Goal: Navigation & Orientation: Find specific page/section

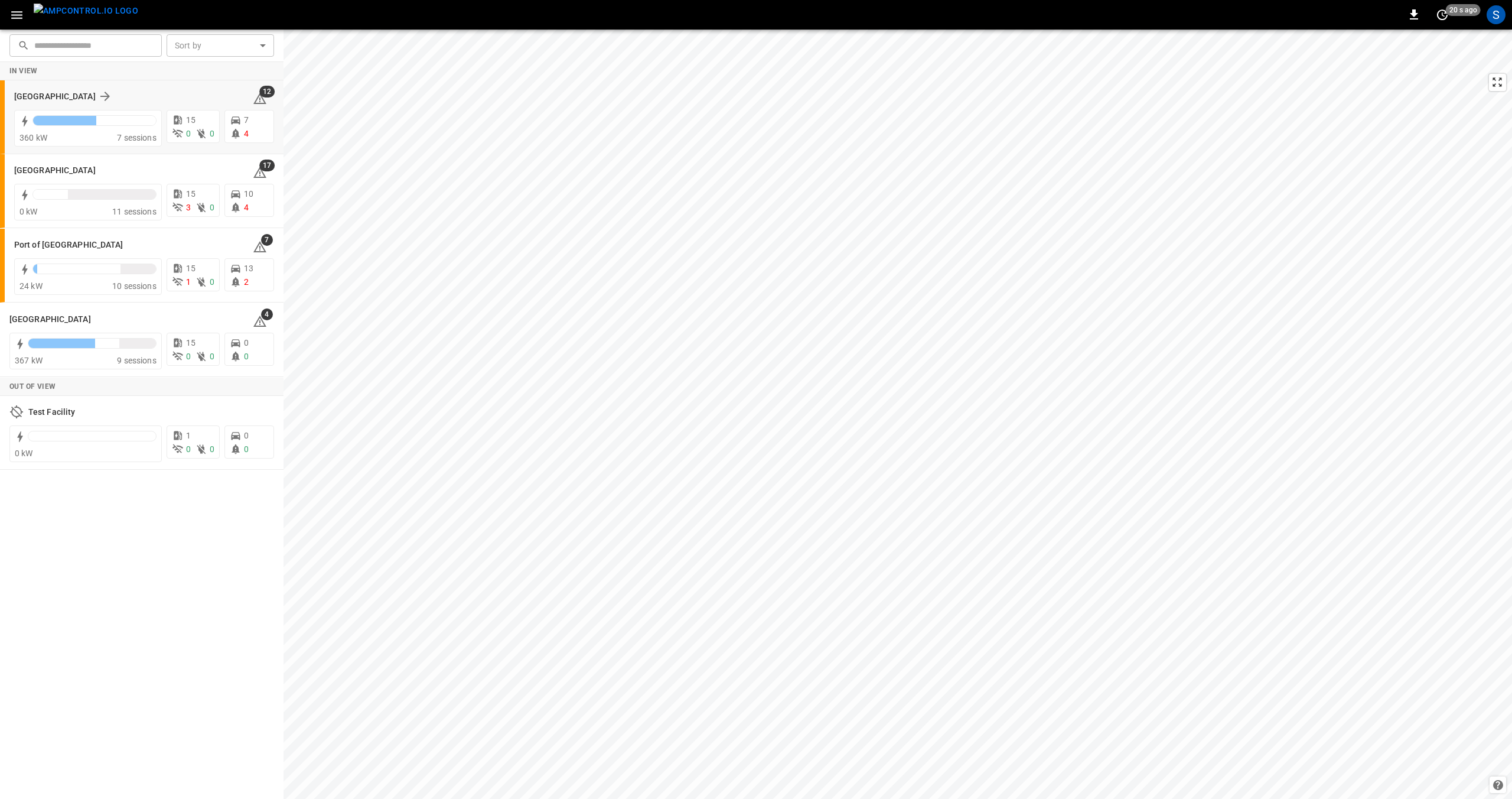
click at [143, 101] on div "[GEOGRAPHIC_DATA]" at bounding box center [126, 97] width 224 height 14
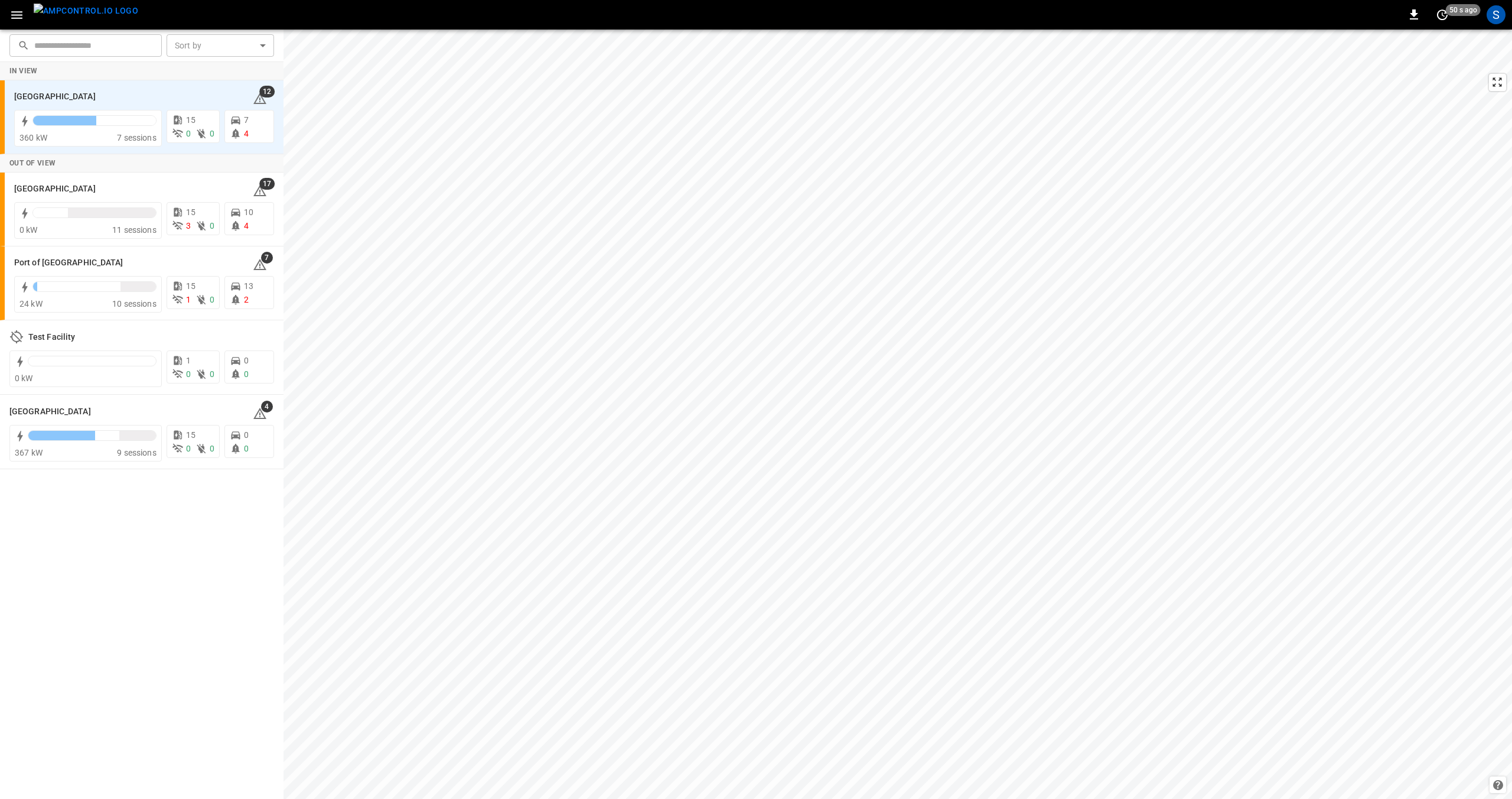
click at [13, 13] on icon "button" at bounding box center [17, 15] width 15 height 15
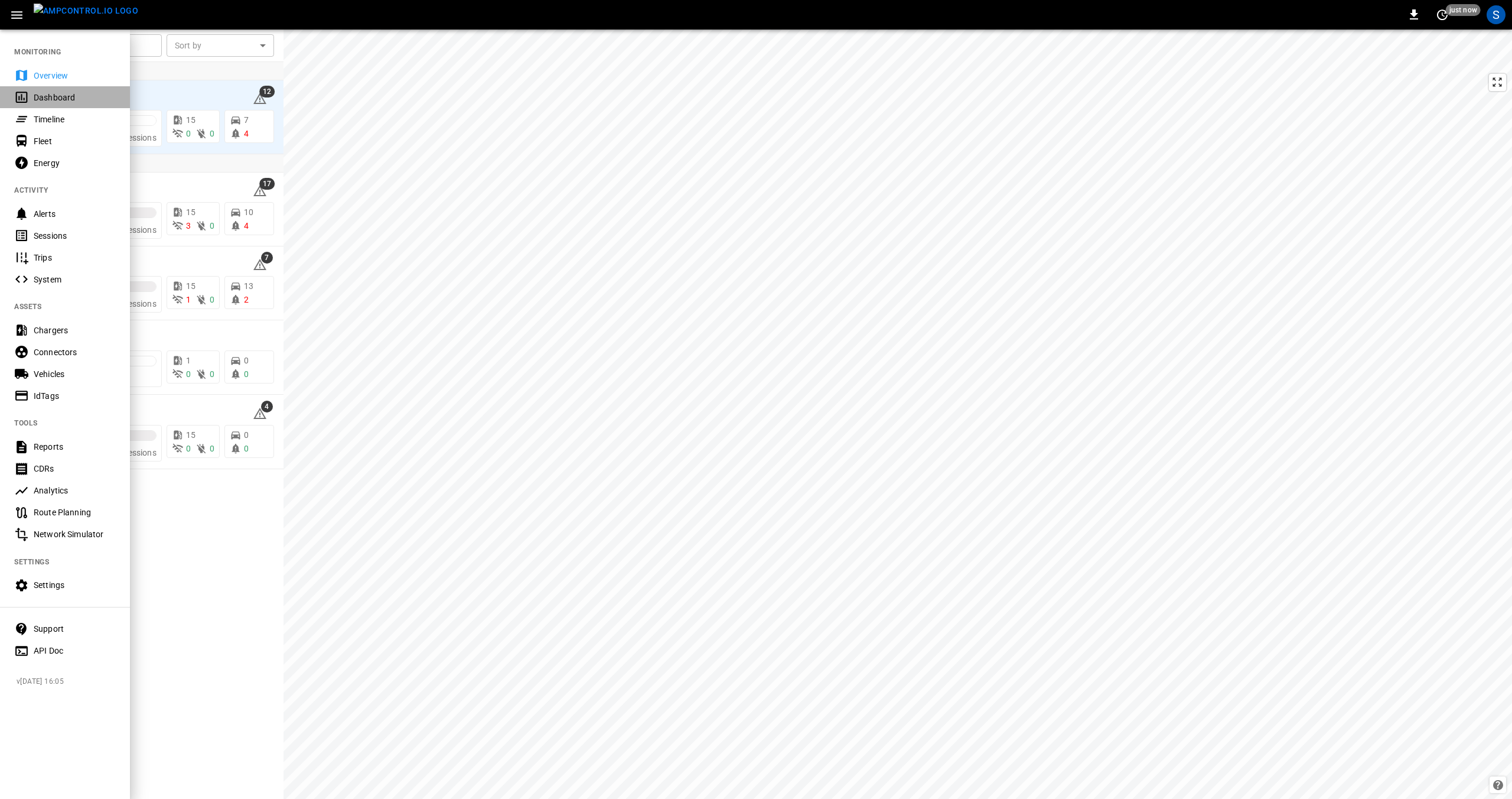
click at [36, 97] on div "Dashboard" at bounding box center [74, 97] width 82 height 12
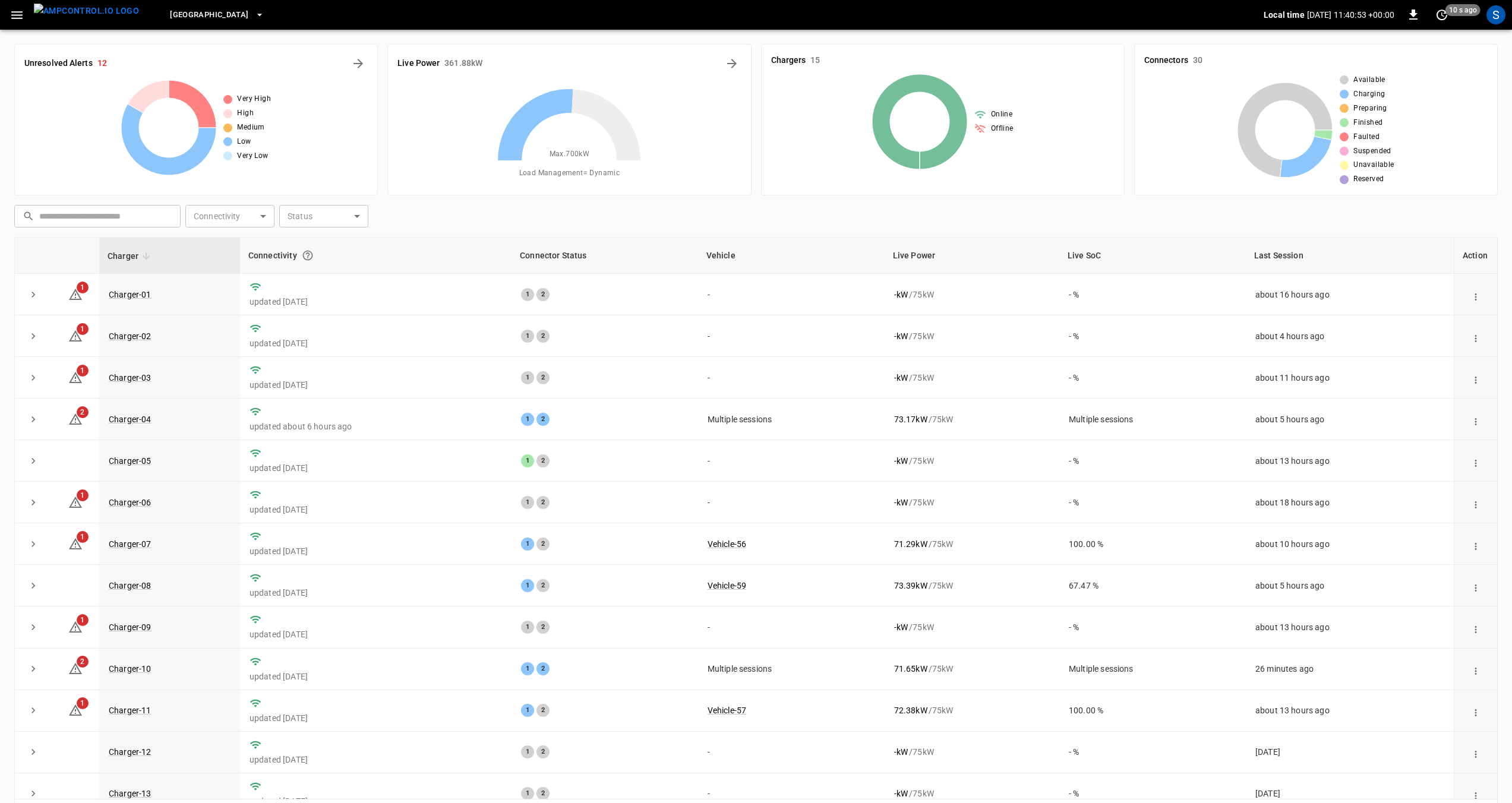
click at [20, 15] on icon "button" at bounding box center [17, 15] width 11 height 8
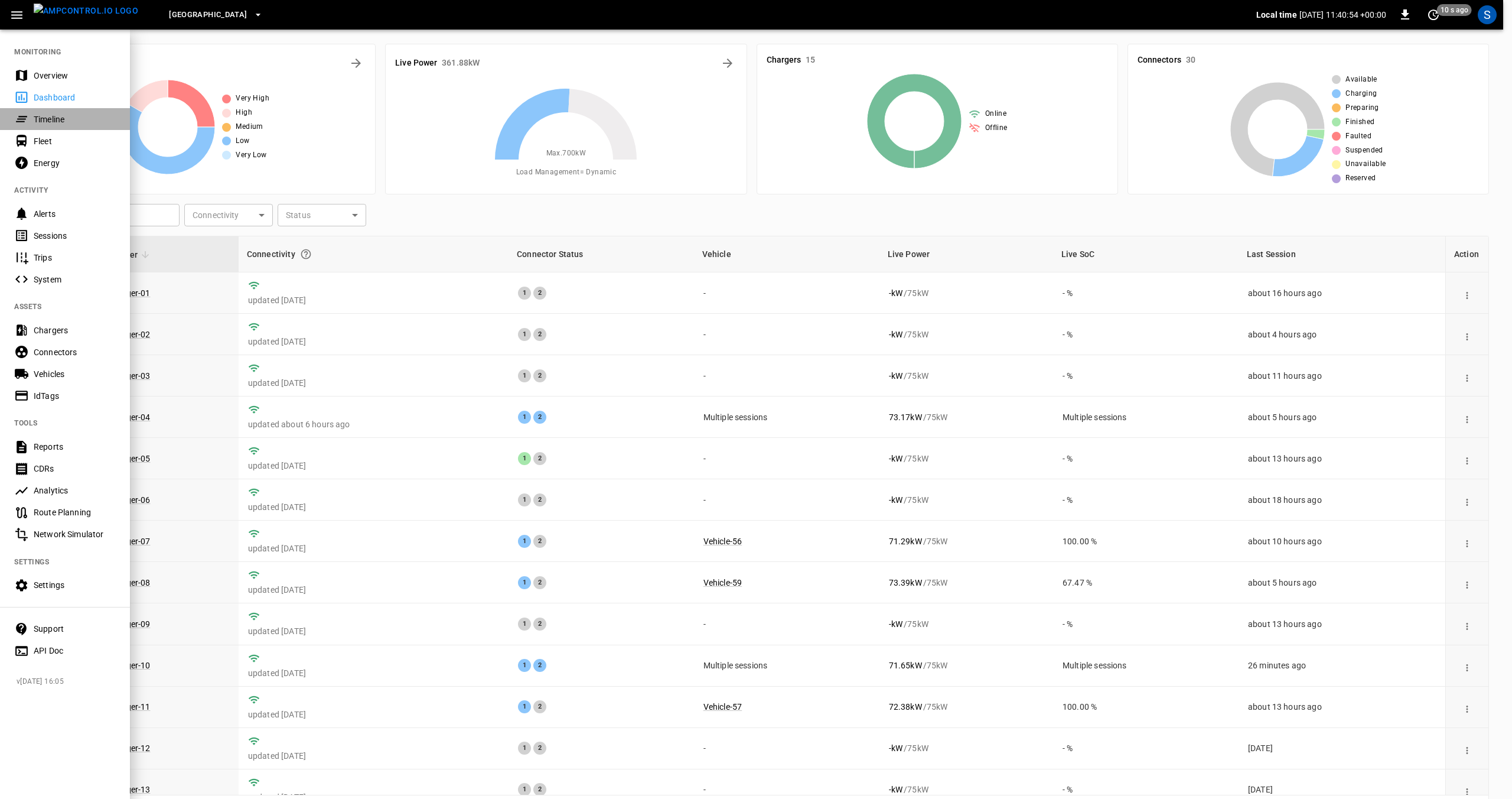
click at [42, 120] on div "Timeline" at bounding box center [74, 119] width 82 height 12
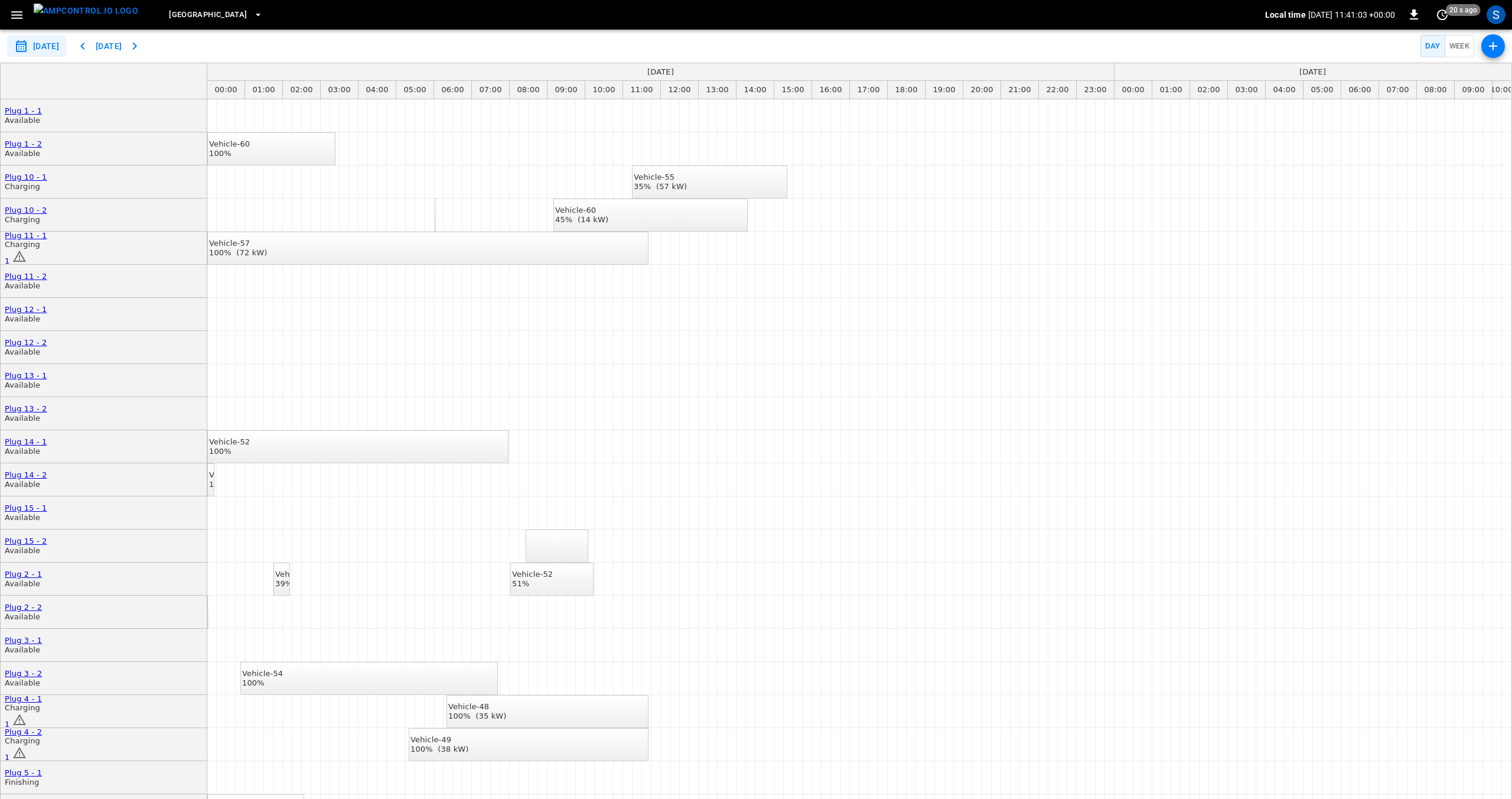
click at [268, 241] on div "Vehicle-57 100% (72 kW)" at bounding box center [238, 248] width 59 height 18
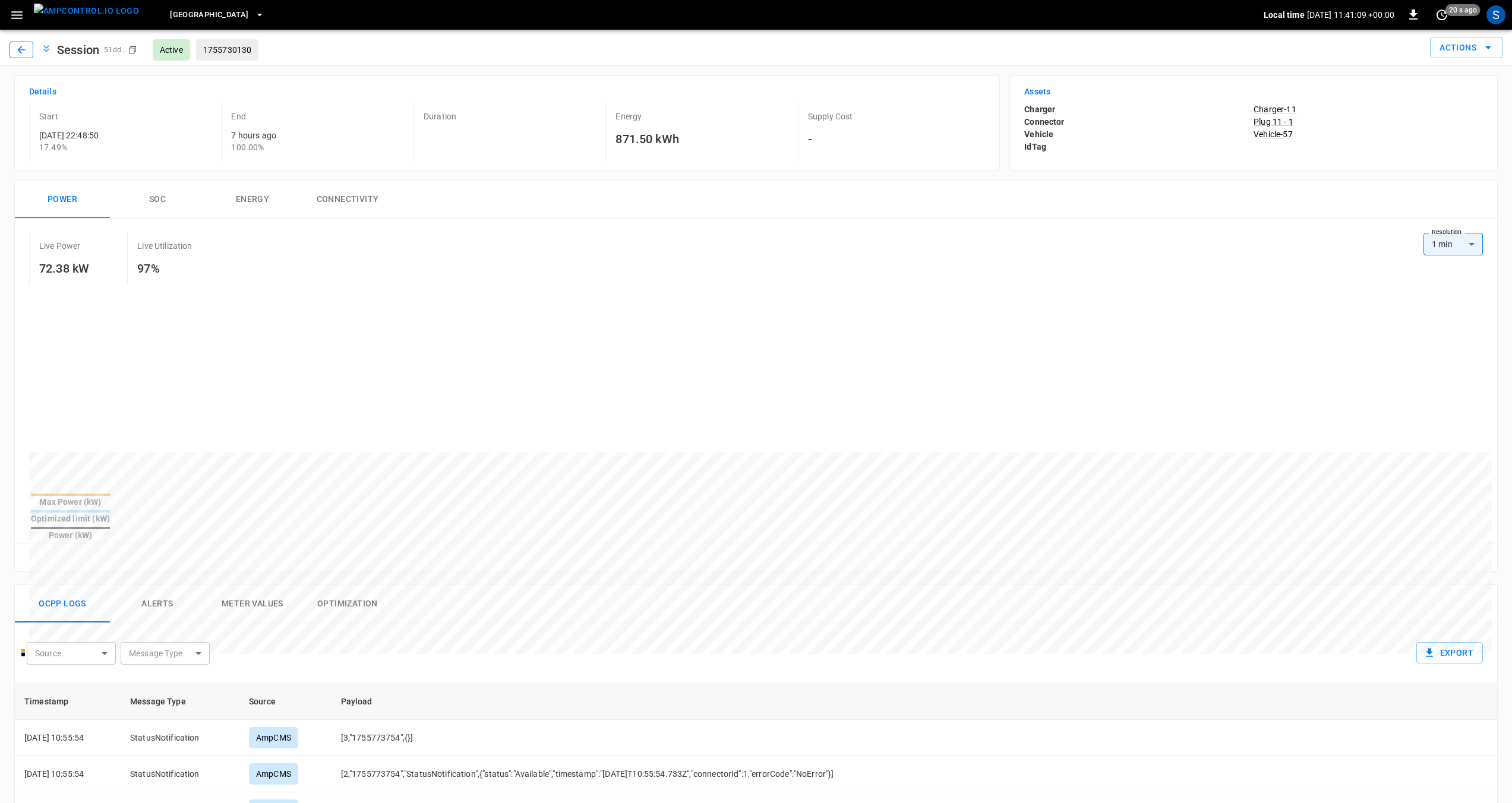
click at [21, 49] on icon "button" at bounding box center [20, 49] width 8 height 8
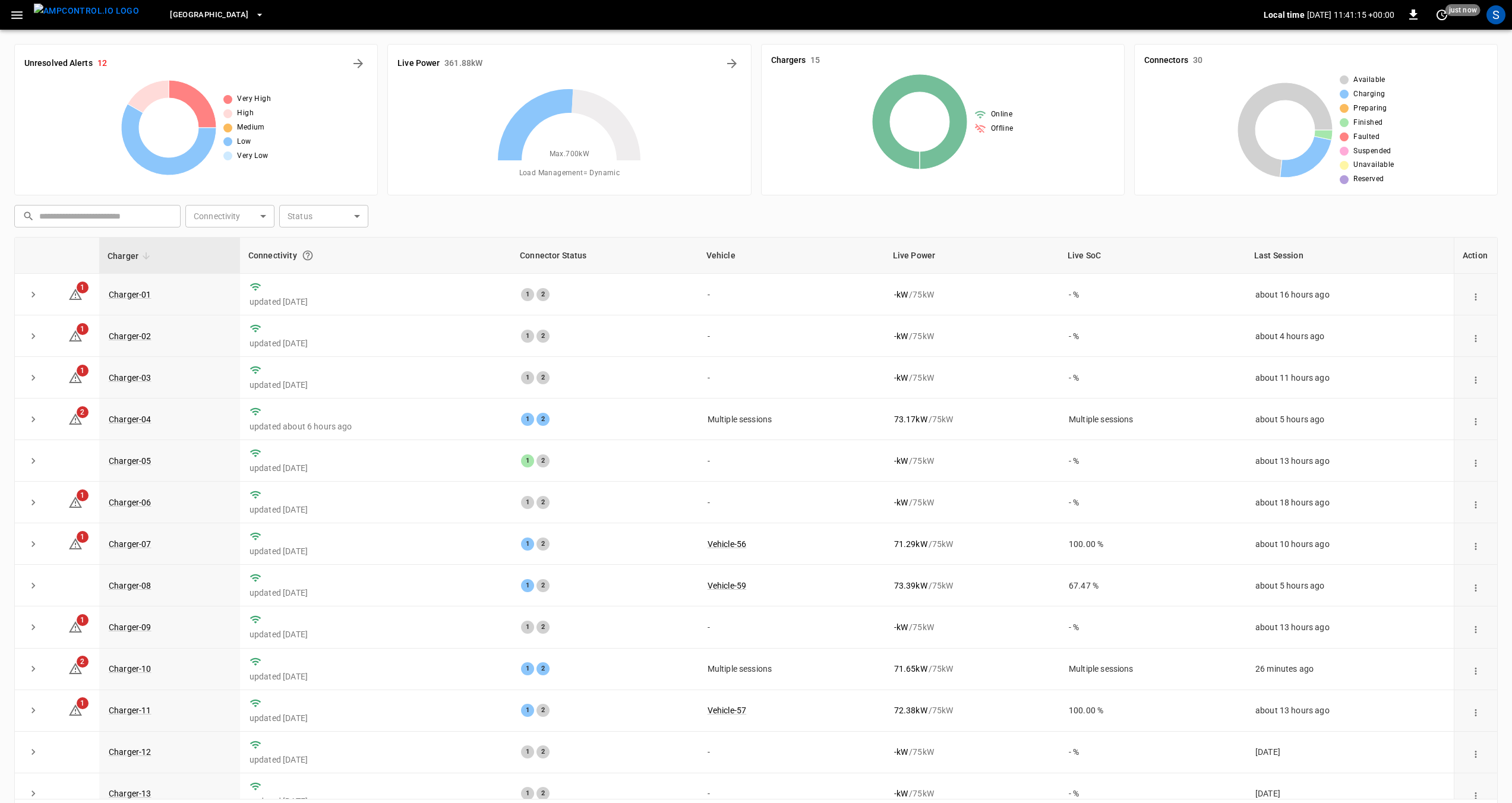
click at [17, 21] on icon "button" at bounding box center [17, 15] width 15 height 15
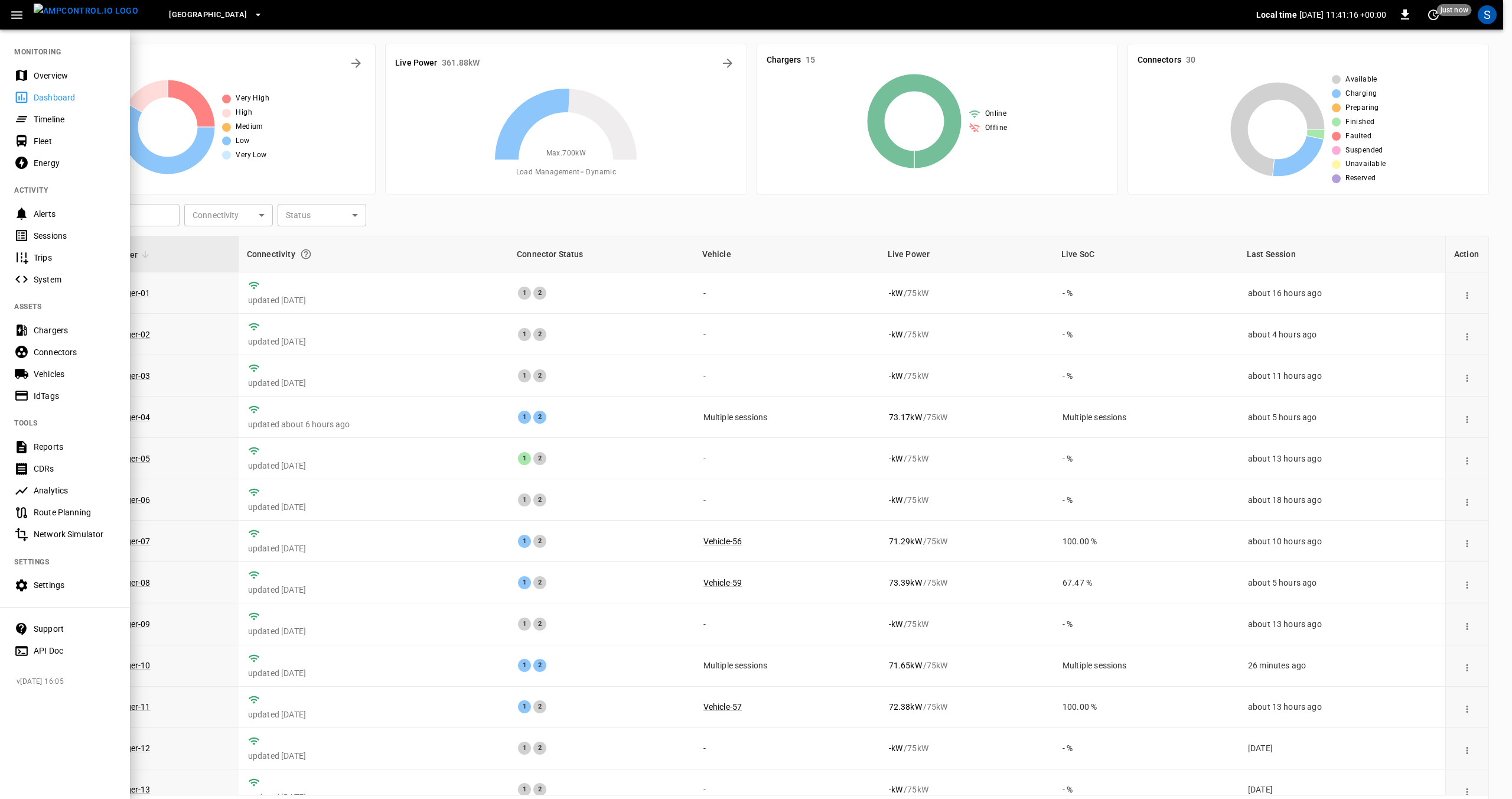
click at [36, 140] on div "Fleet" at bounding box center [74, 141] width 82 height 12
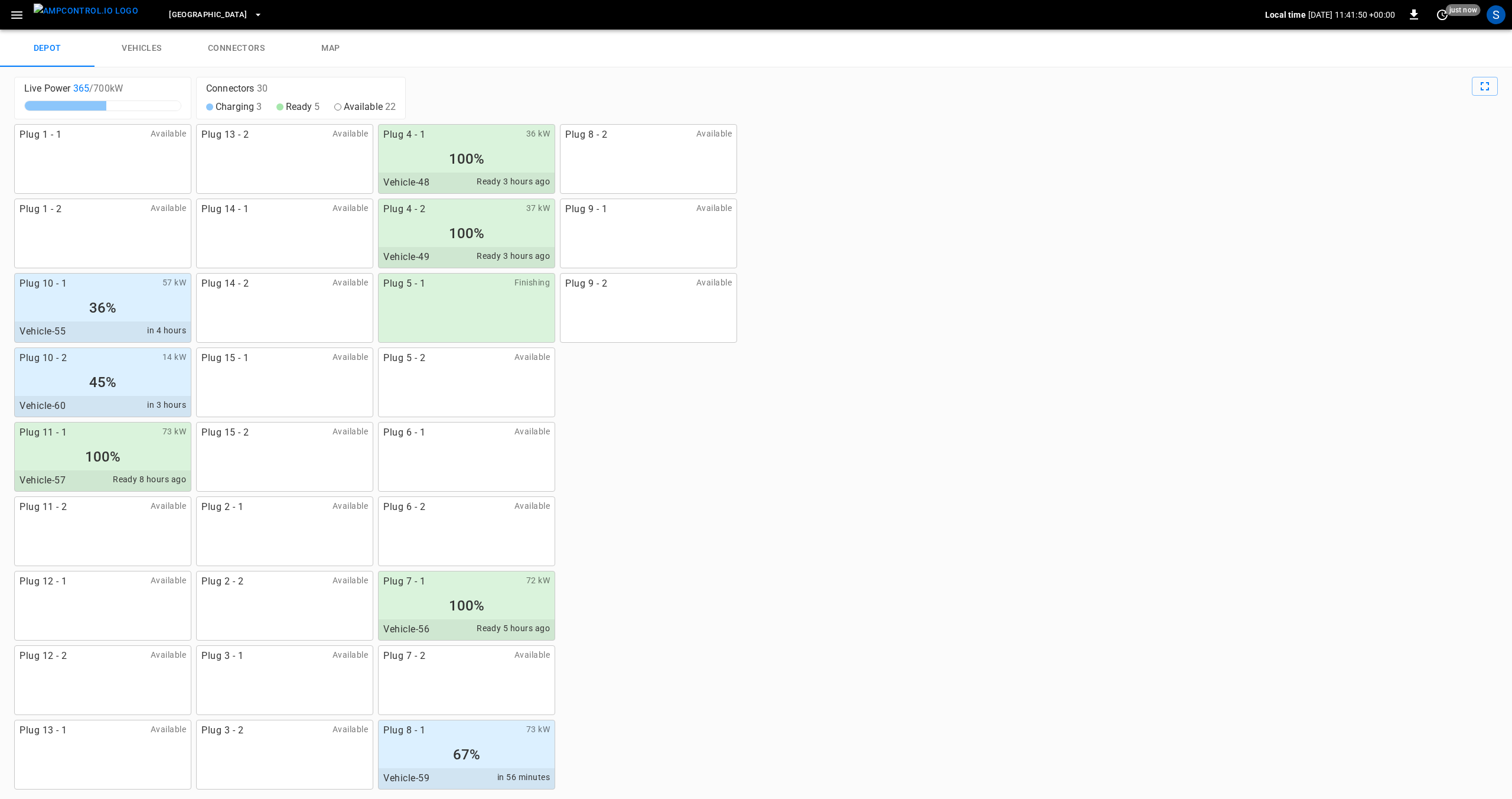
click at [117, 313] on div "36%" at bounding box center [103, 308] width 176 height 22
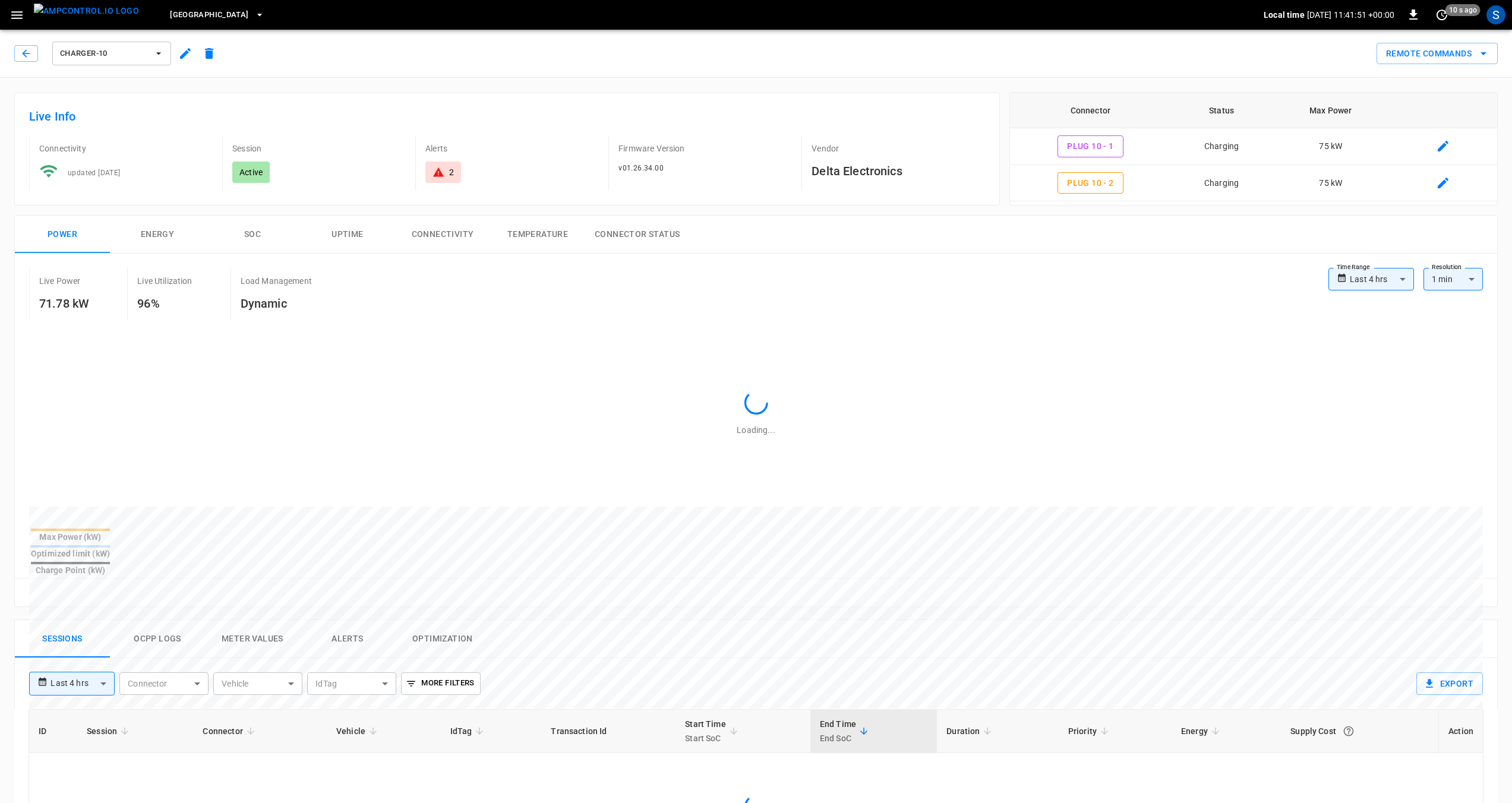
type input "**********"
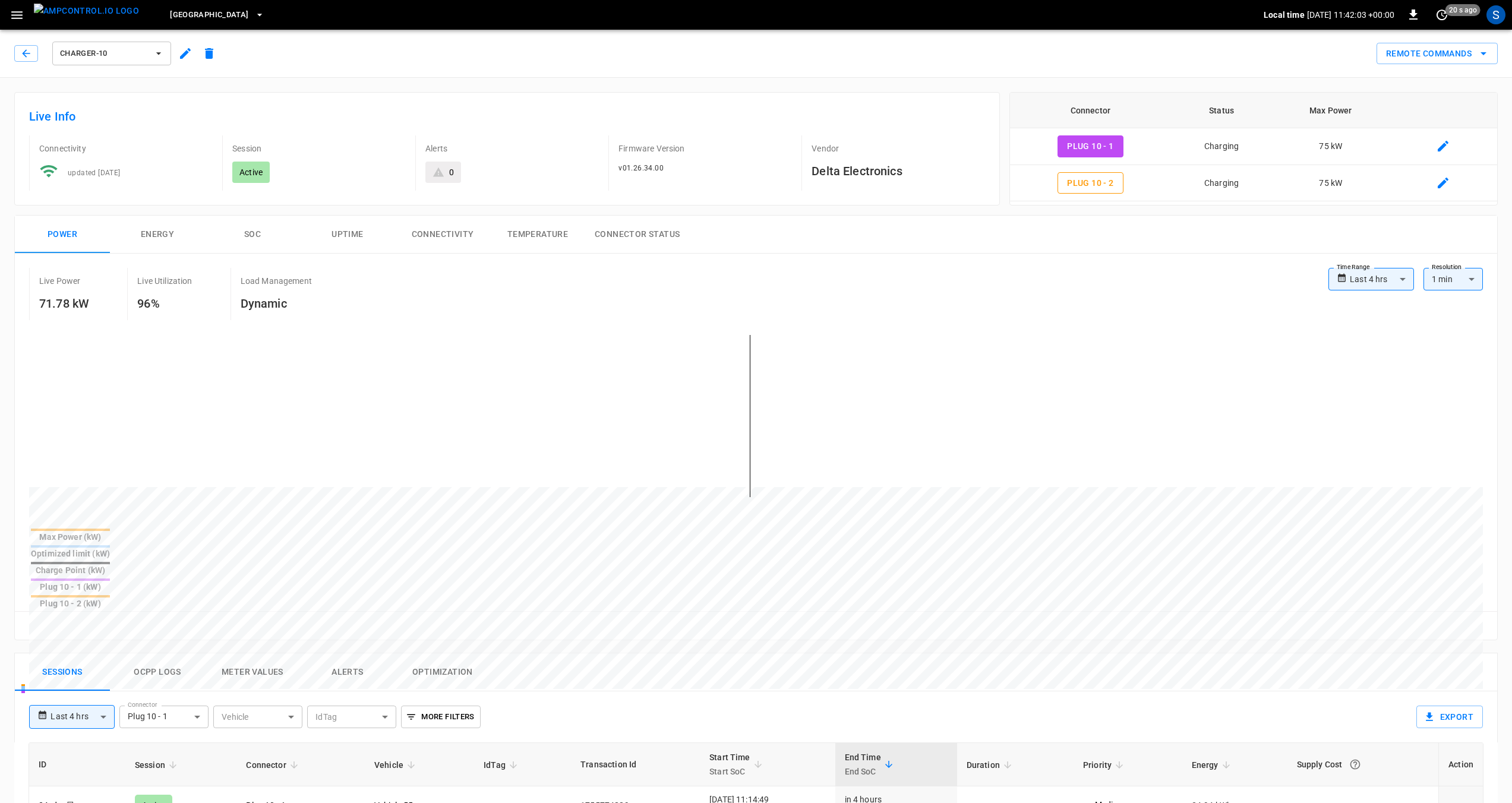
click at [110, 581] on div "Plug 10 - 1 (kW)" at bounding box center [70, 586] width 79 height 12
click at [110, 598] on div "Plug 10 - 2 (kW)" at bounding box center [70, 603] width 79 height 12
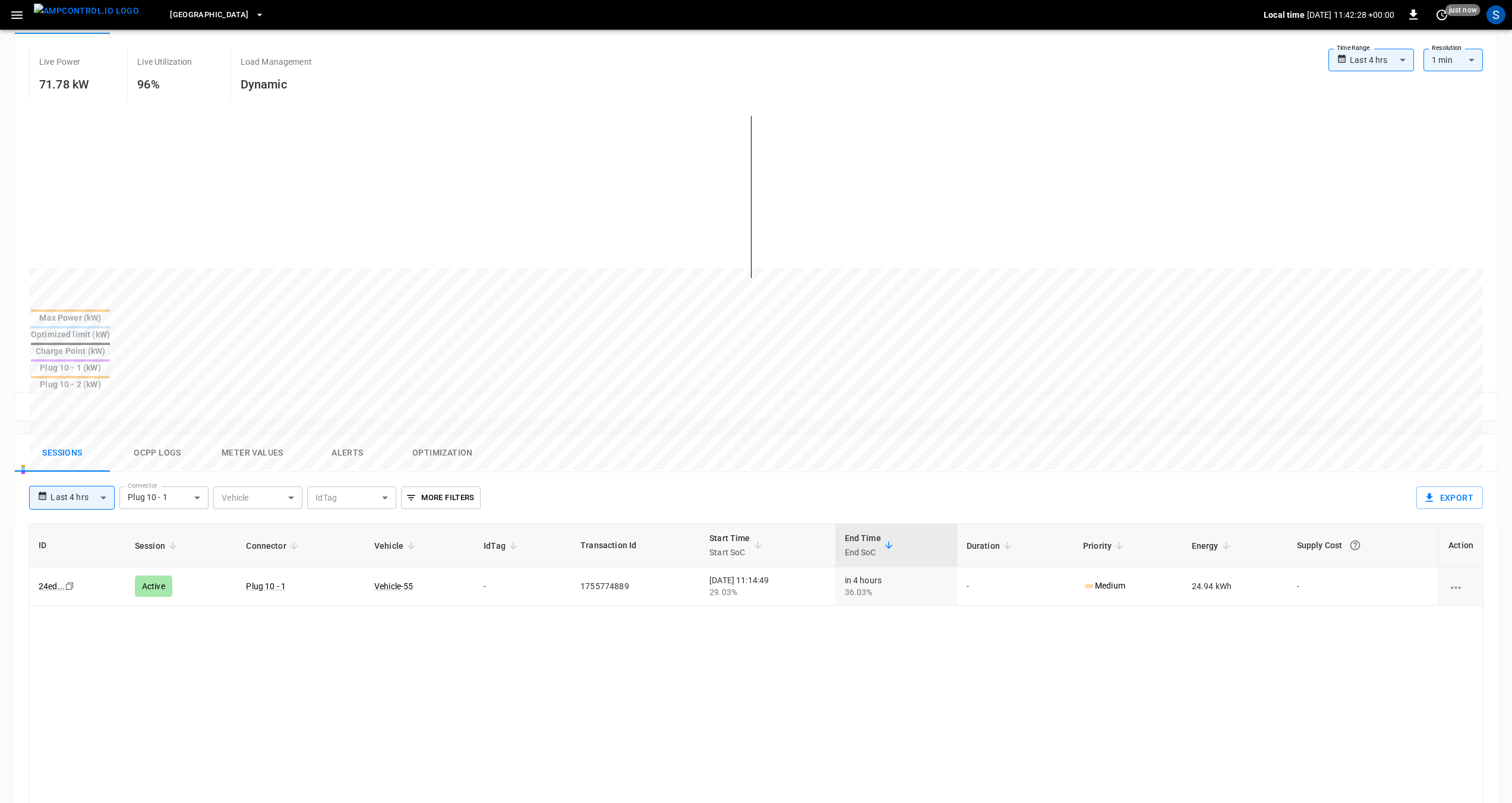
scroll to position [221, 0]
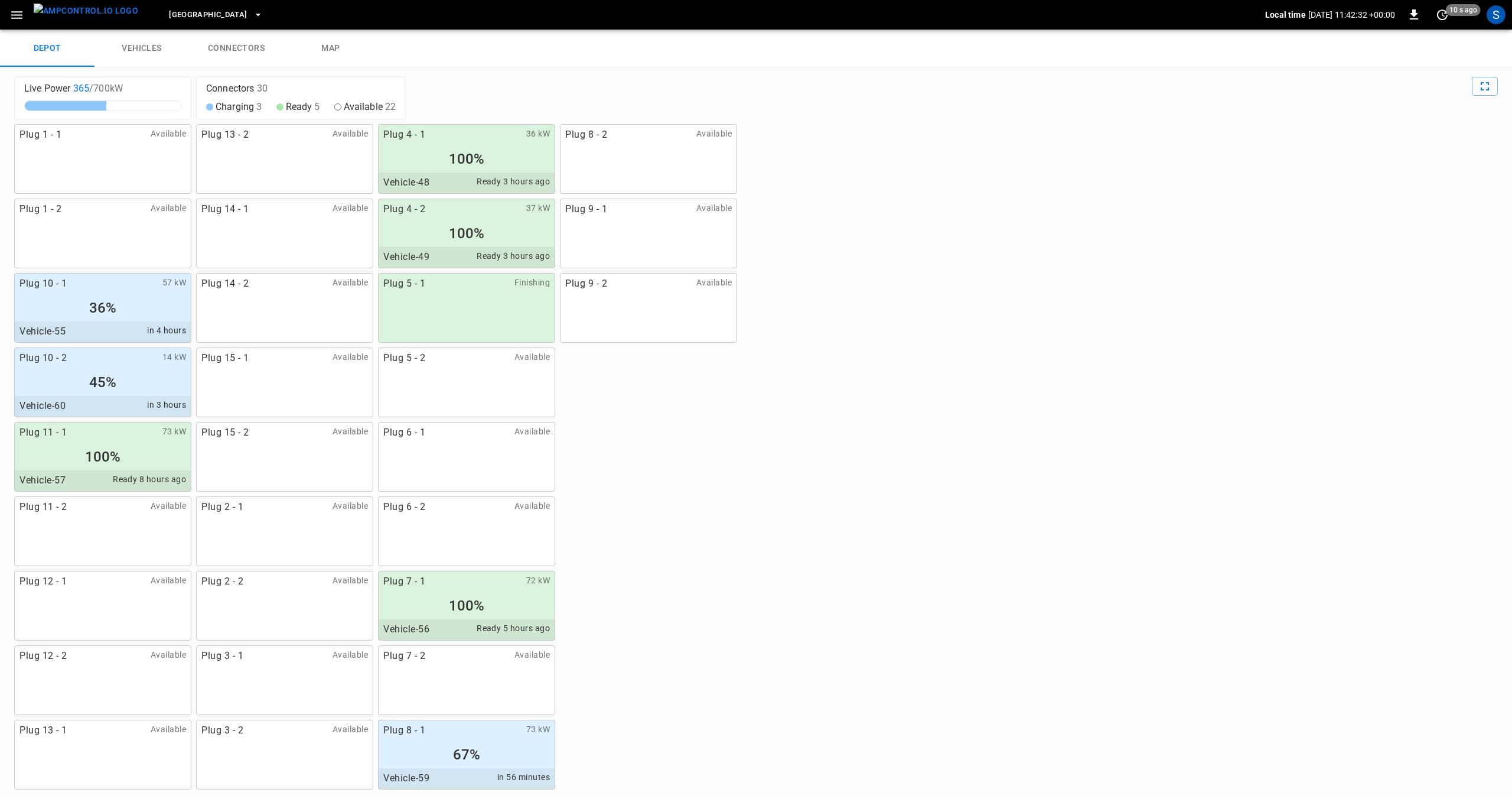
click at [146, 51] on link "vehicles" at bounding box center [141, 48] width 94 height 38
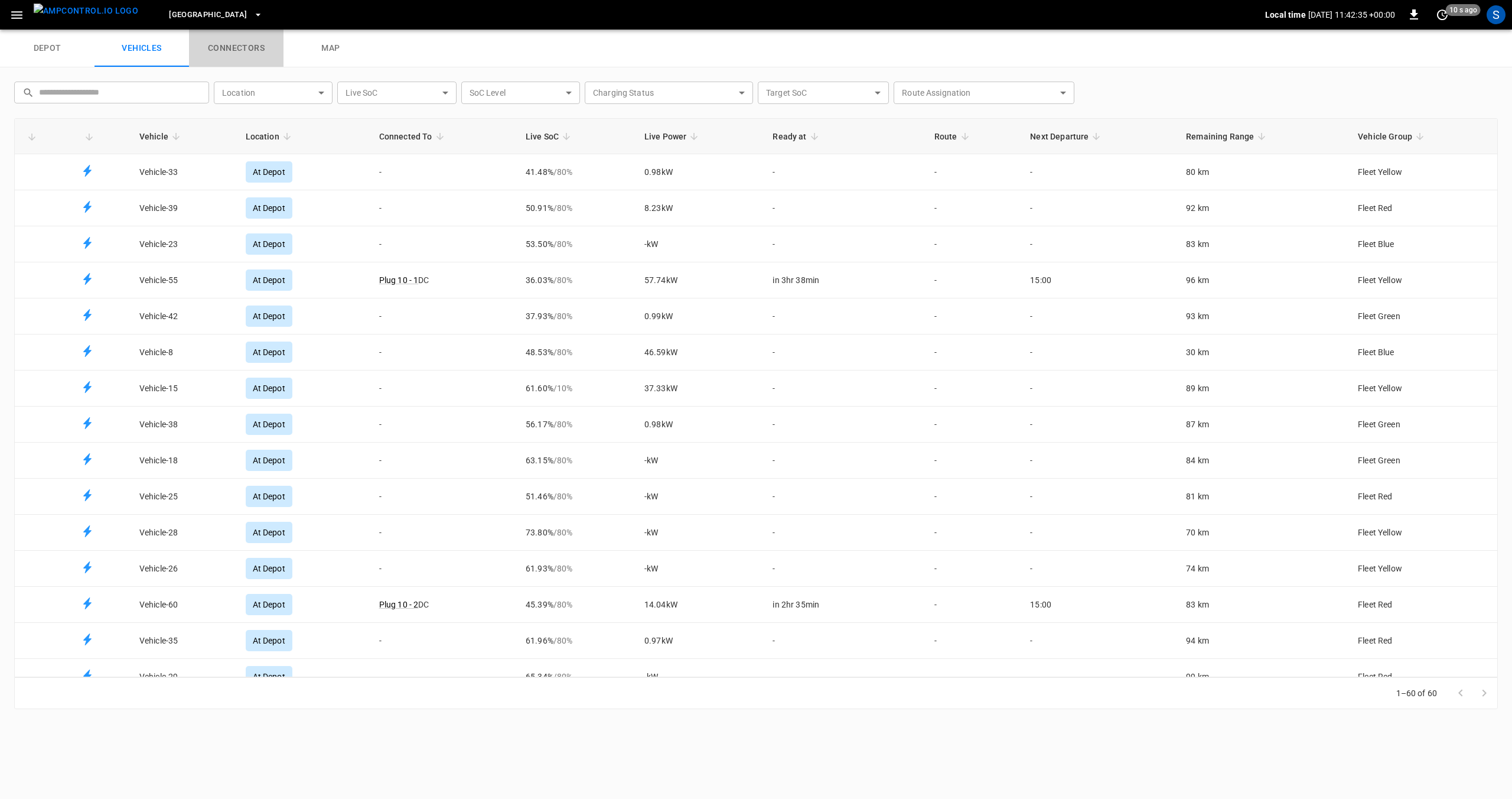
click at [241, 52] on link "connectors" at bounding box center [236, 48] width 94 height 38
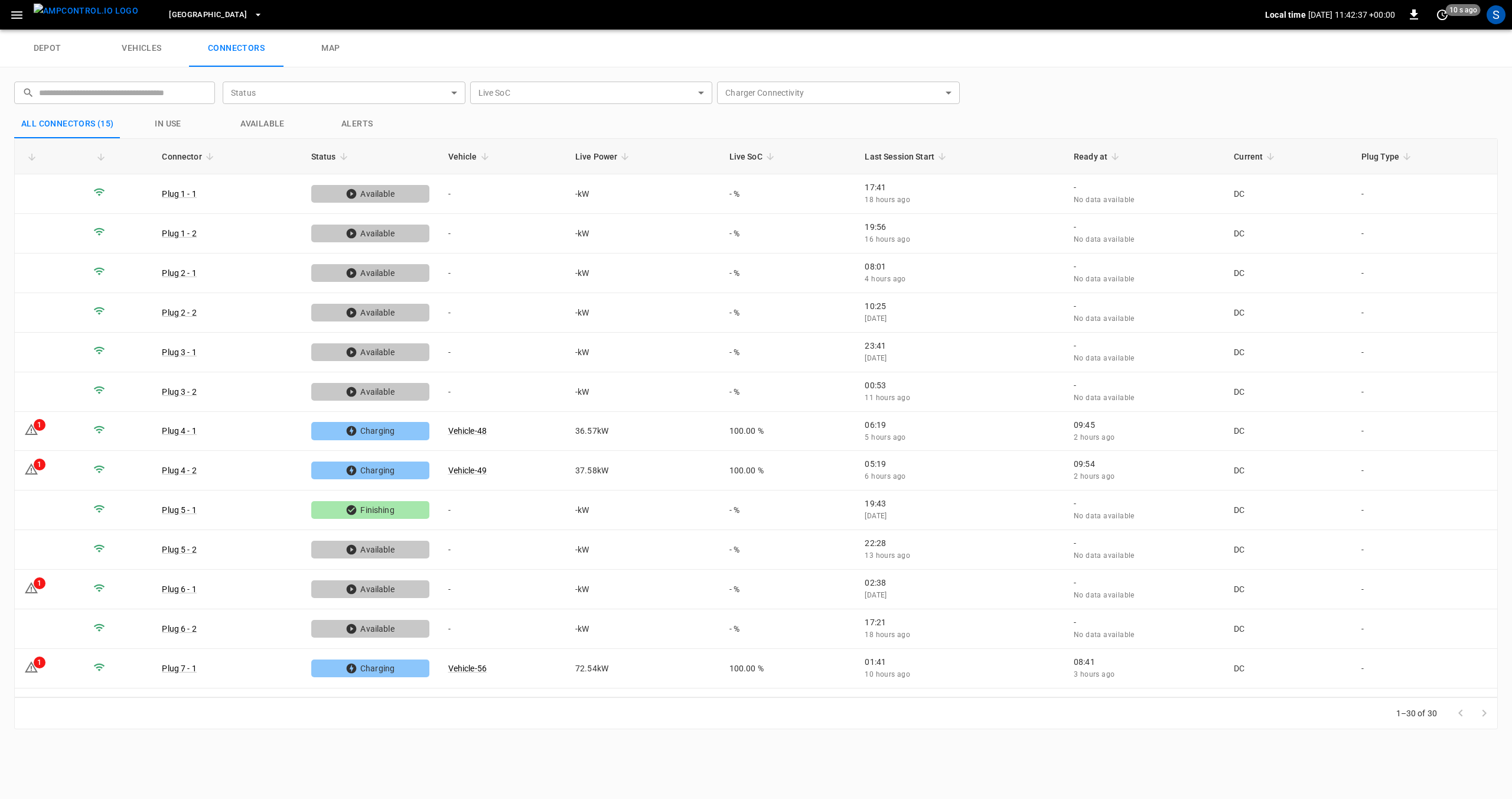
click at [324, 48] on link "map" at bounding box center [330, 48] width 94 height 38
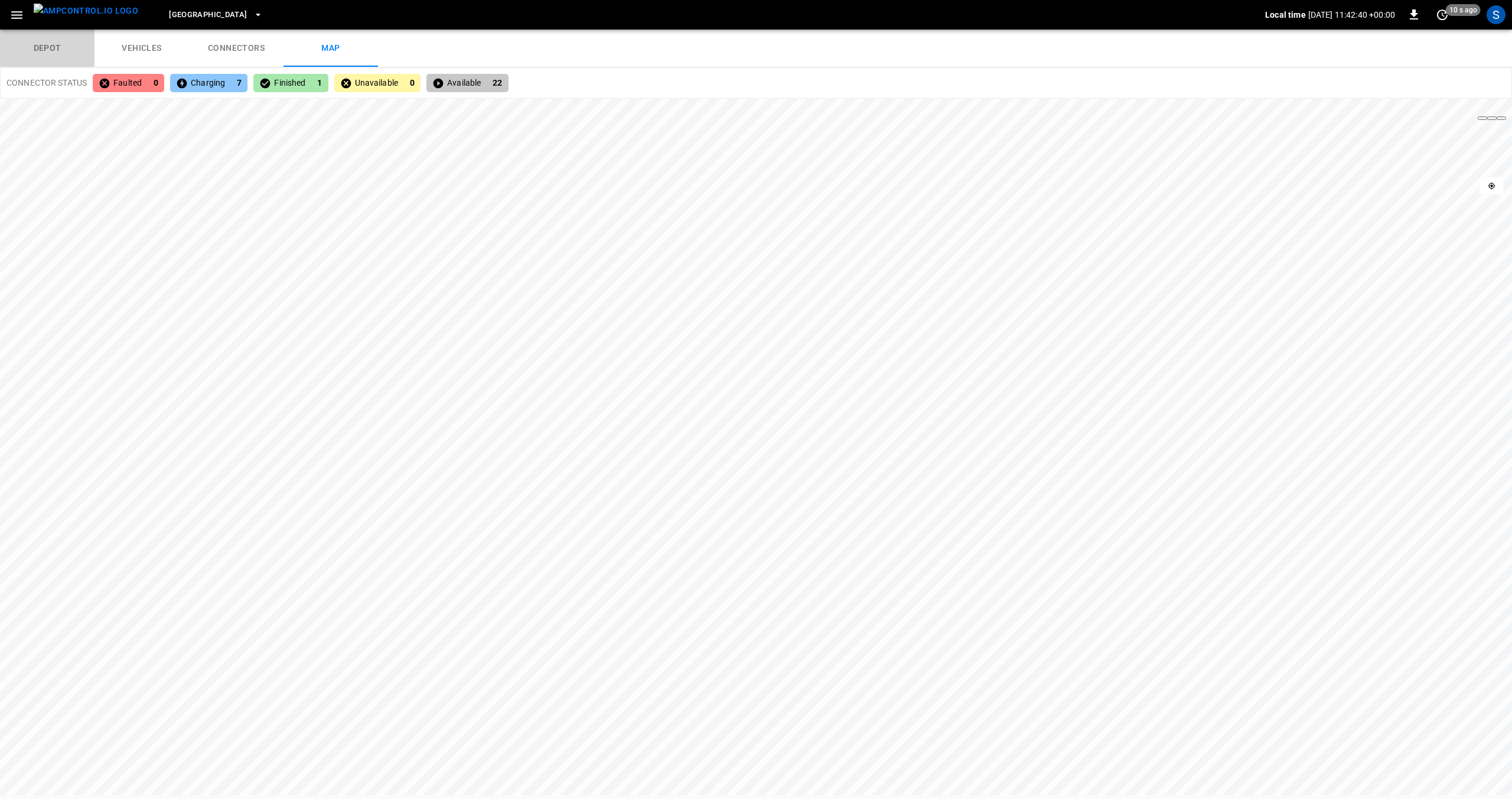
click at [47, 51] on link "depot" at bounding box center [47, 48] width 94 height 38
click at [50, 49] on link "depot" at bounding box center [47, 48] width 94 height 38
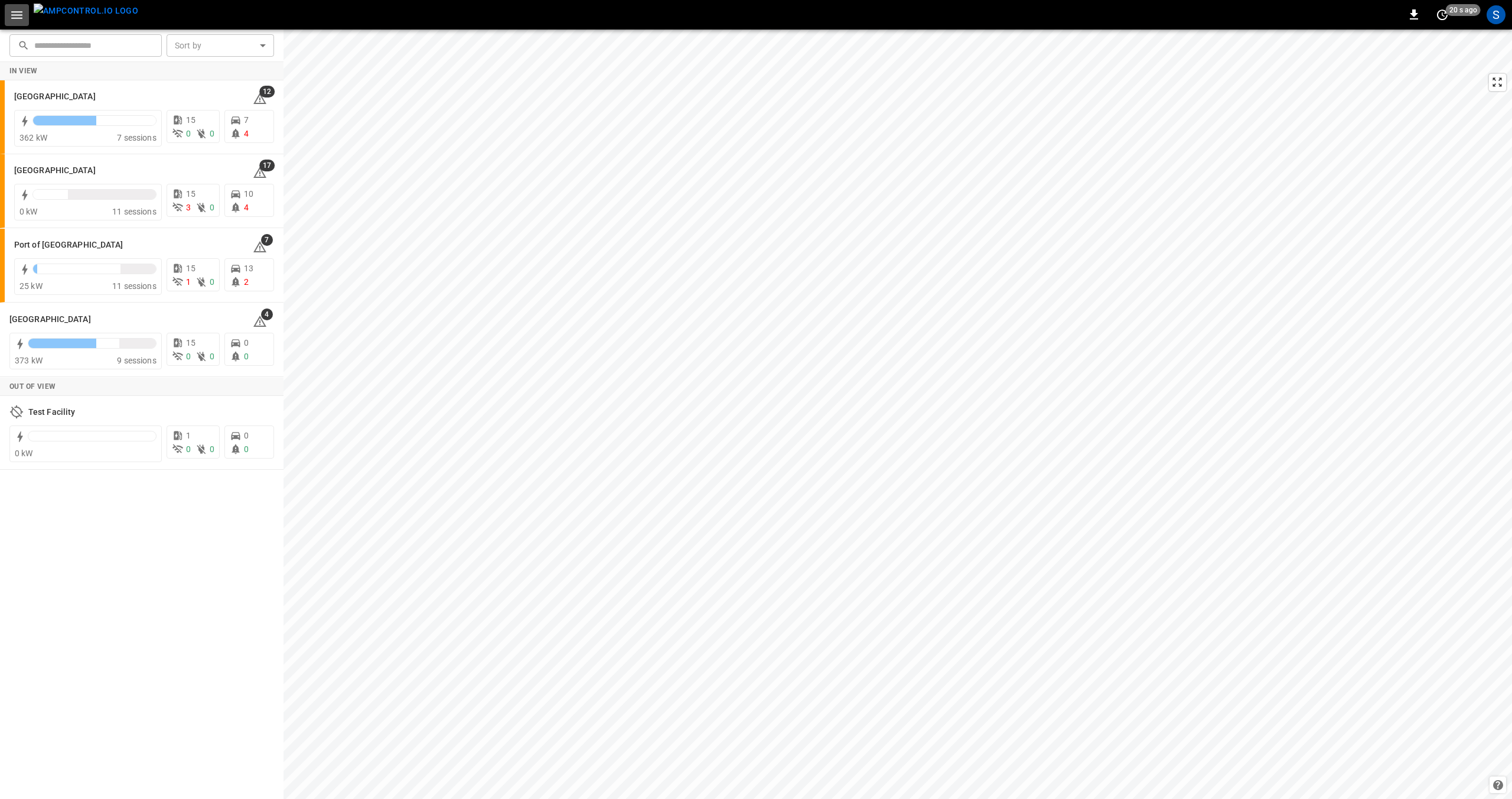
click at [17, 16] on icon "button" at bounding box center [17, 15] width 15 height 15
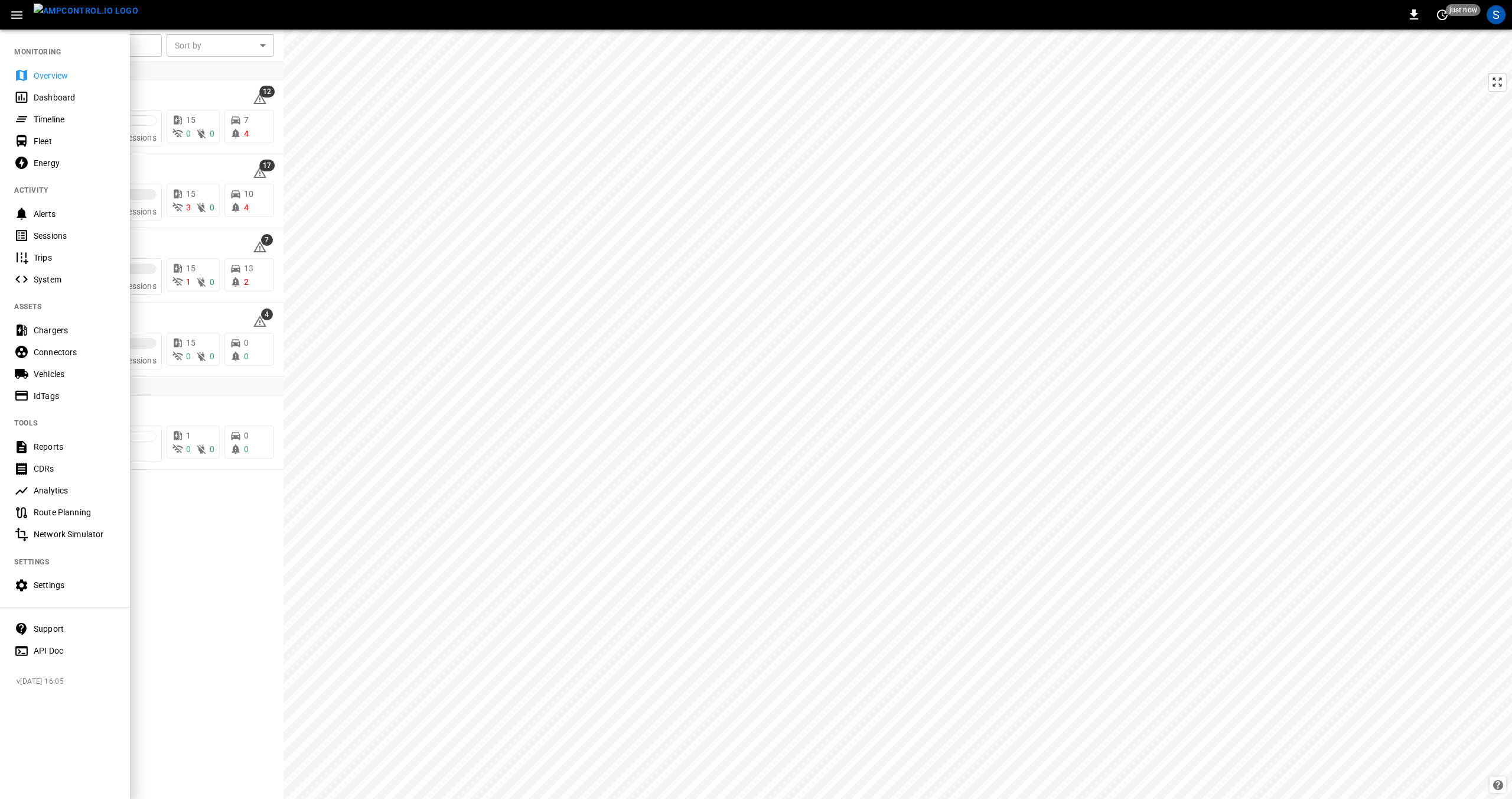
click at [32, 164] on div "Energy" at bounding box center [65, 162] width 130 height 22
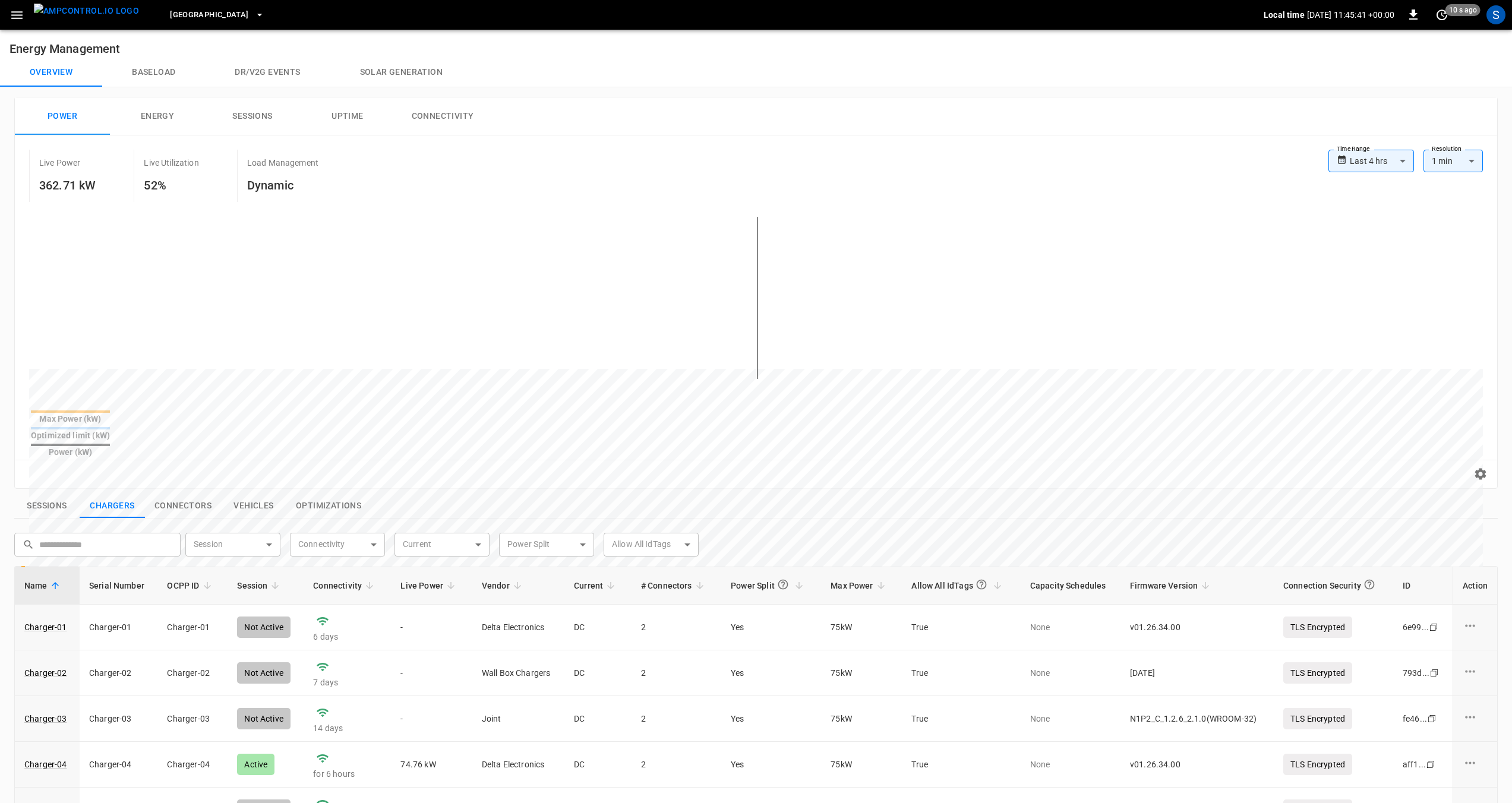
click at [444, 120] on button "Connectivity" at bounding box center [442, 117] width 95 height 38
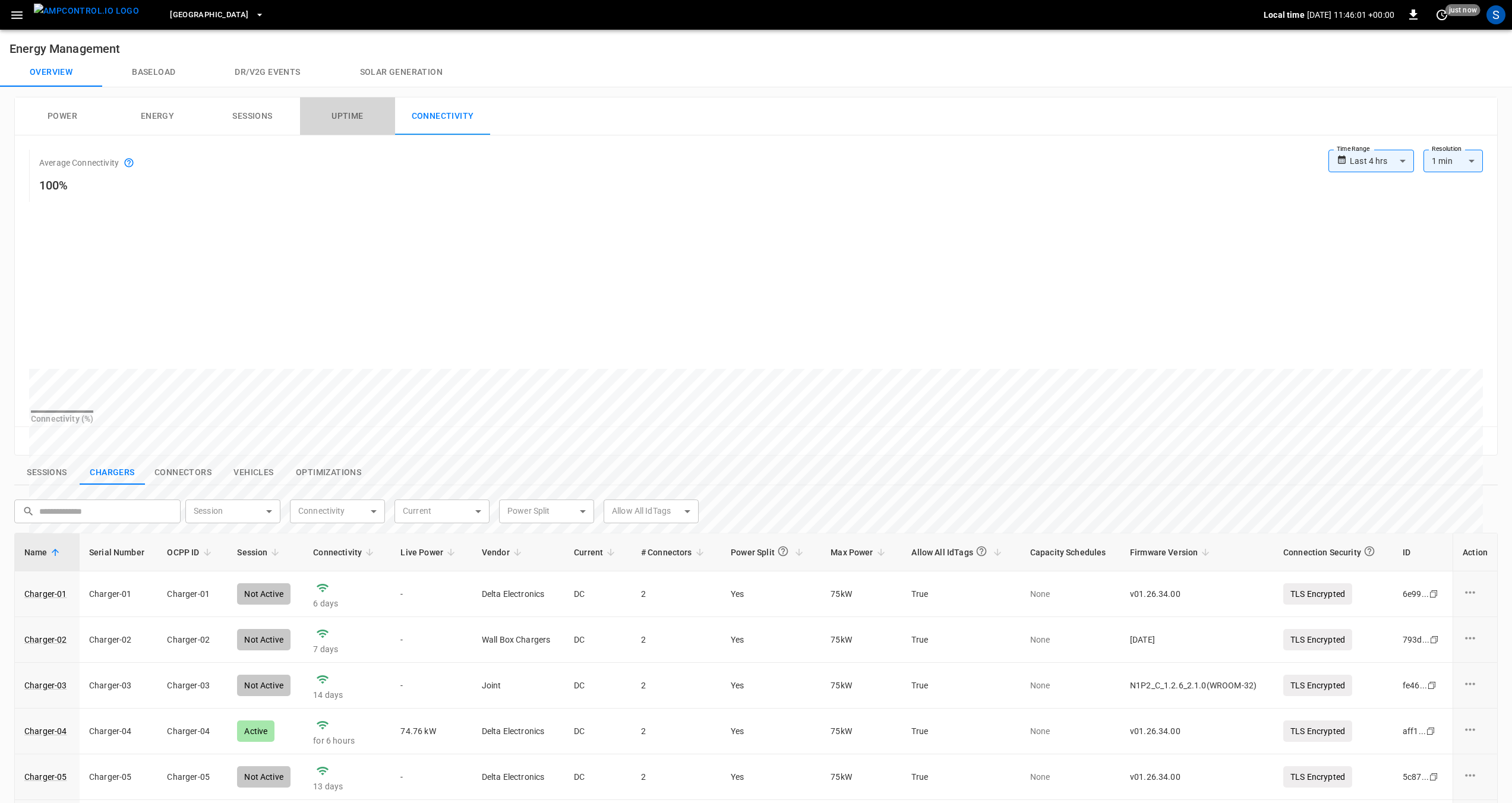
click at [360, 118] on button "Uptime" at bounding box center [347, 117] width 95 height 38
click at [58, 117] on button "Power" at bounding box center [62, 117] width 95 height 38
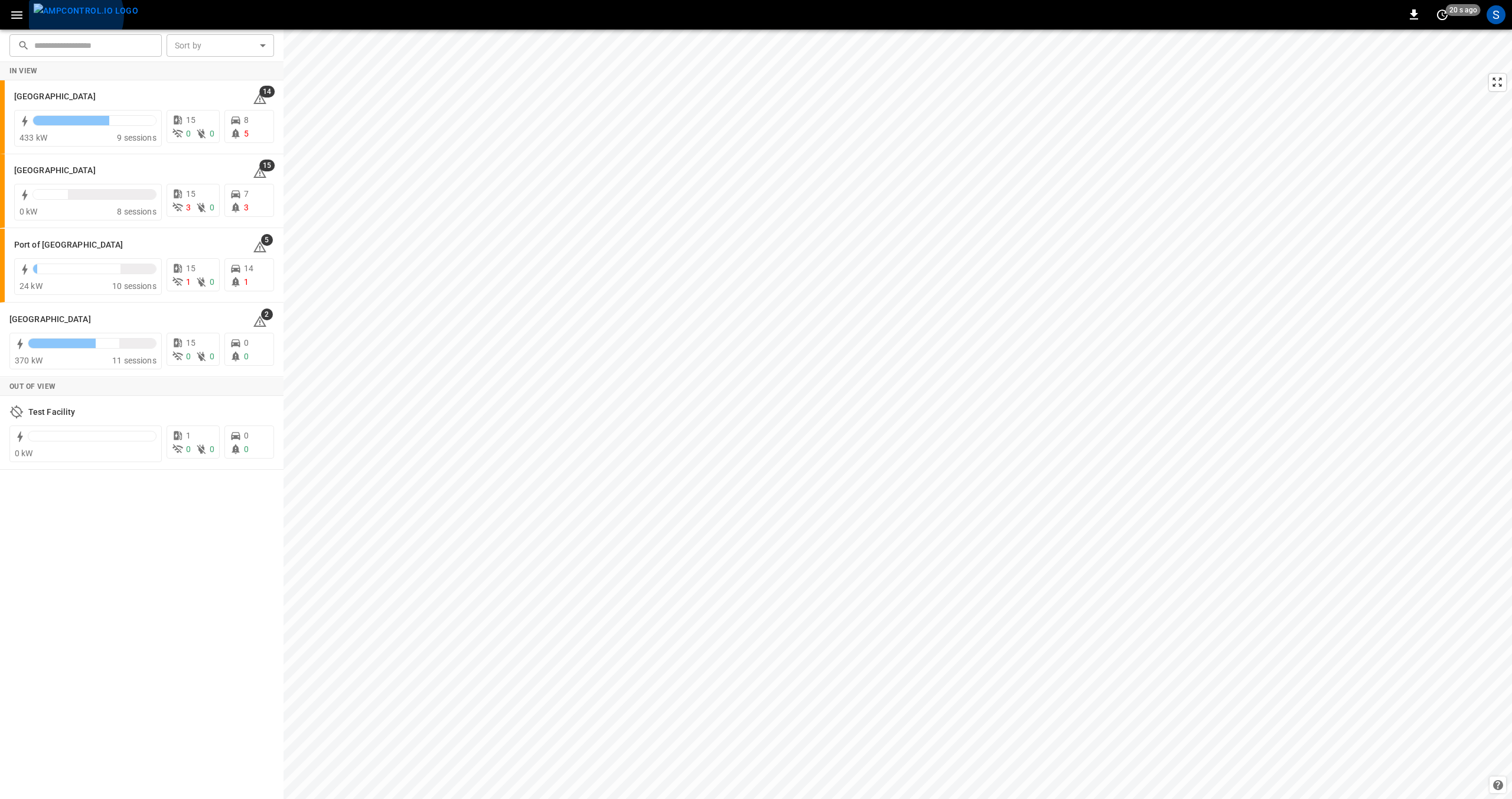
click at [74, 15] on img "menu" at bounding box center [85, 10] width 104 height 15
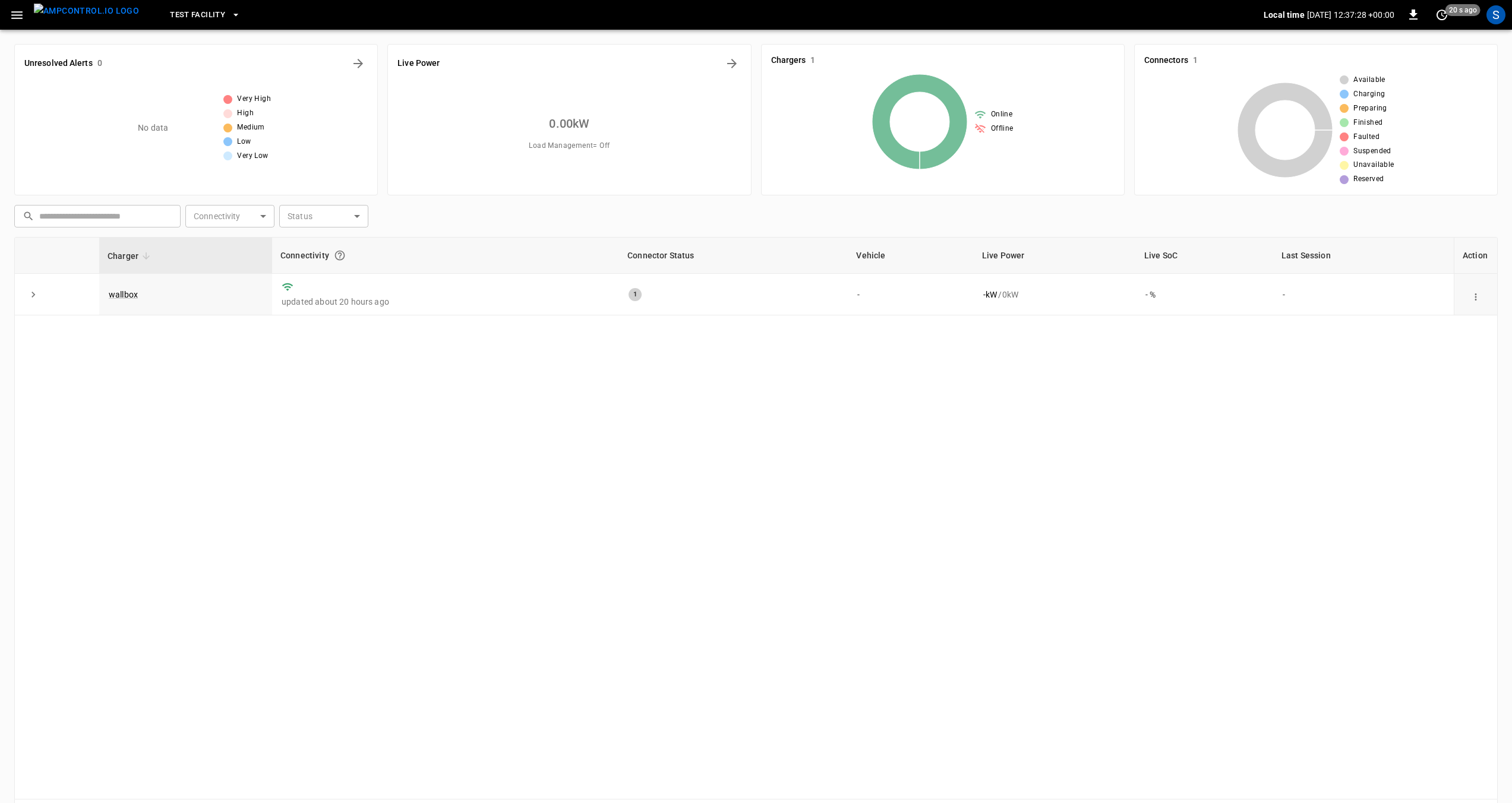
click at [184, 18] on span "Test Facility" at bounding box center [198, 15] width 56 height 13
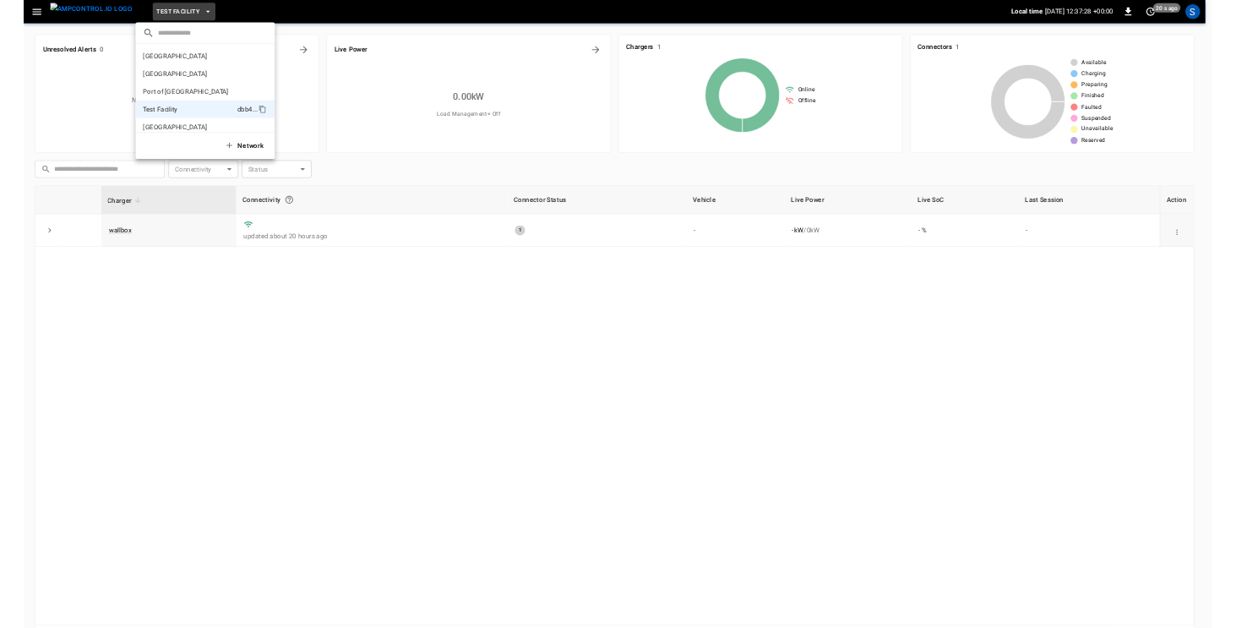
scroll to position [14, 0]
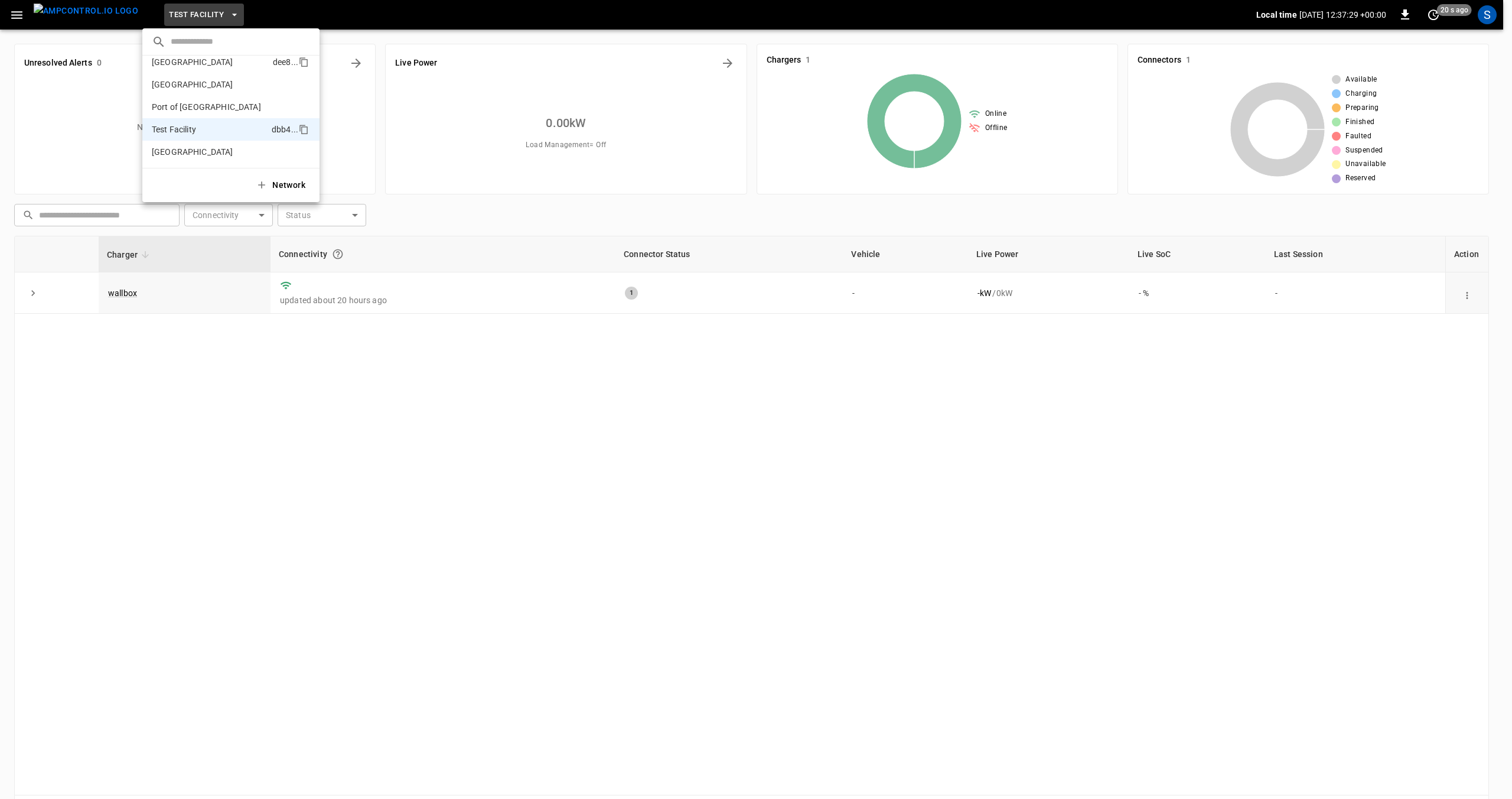
click at [186, 64] on p "Frankfurt Depot" at bounding box center [192, 62] width 82 height 12
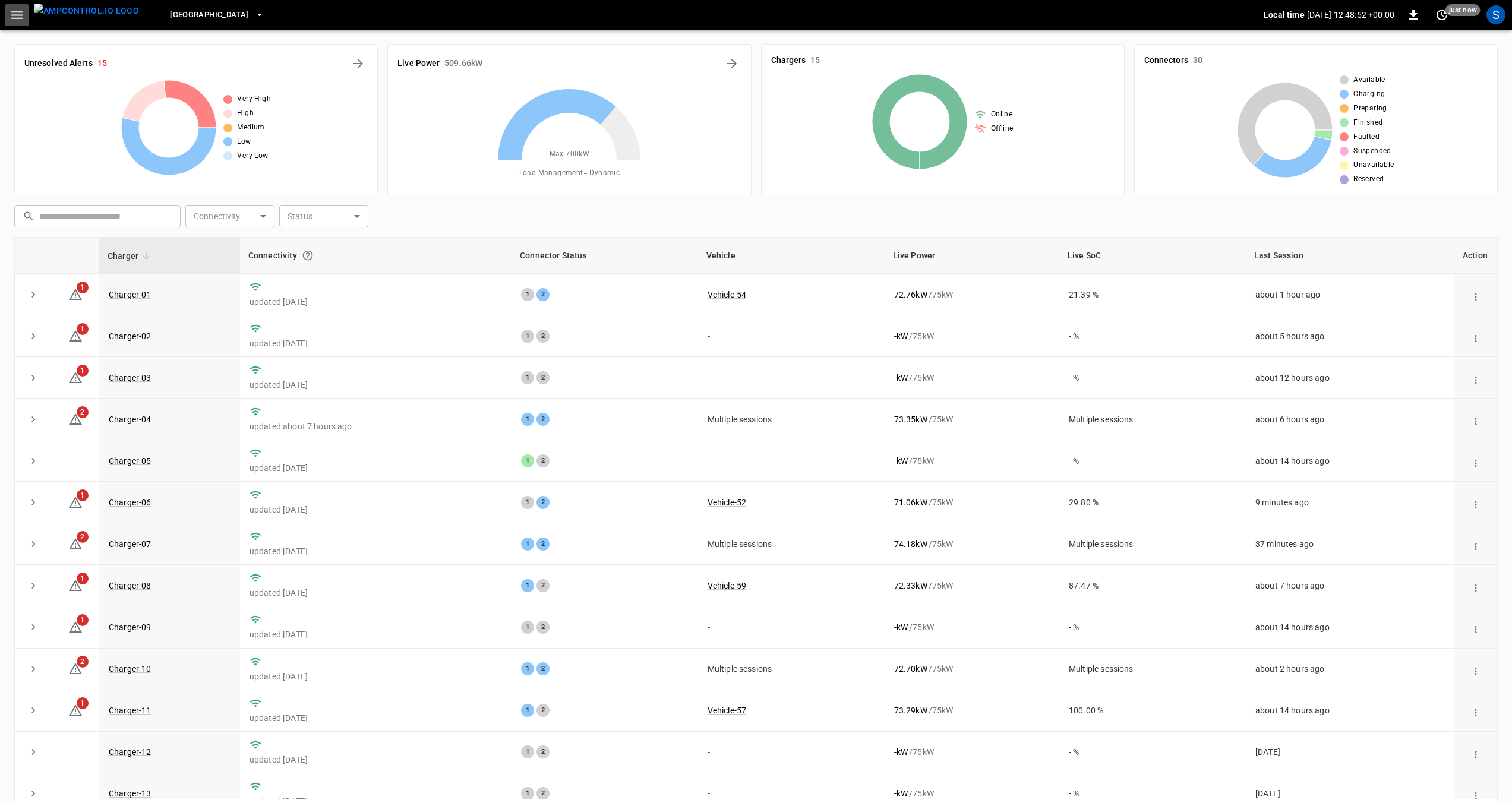
click at [19, 13] on icon "button" at bounding box center [17, 15] width 15 height 15
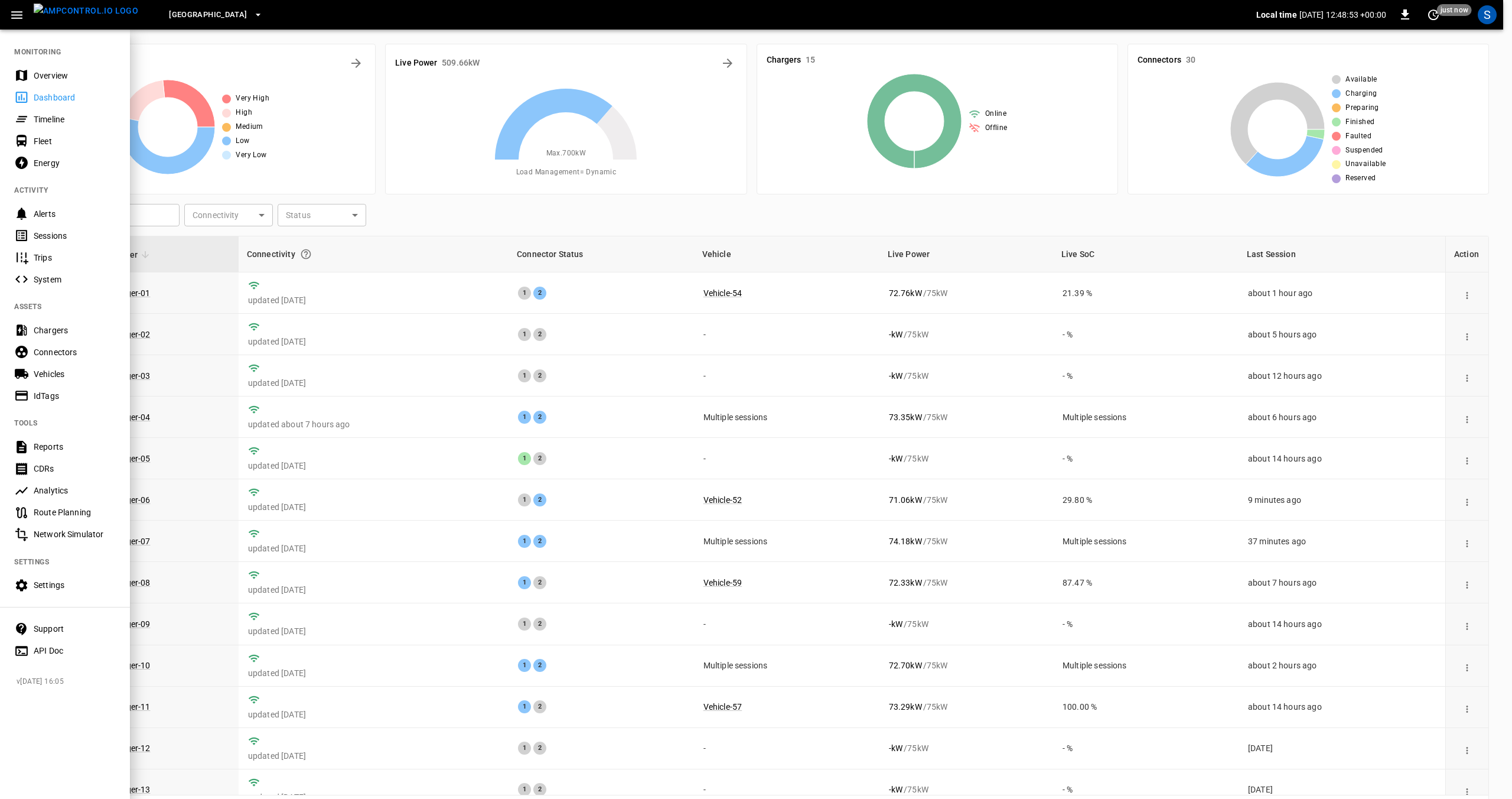
click at [47, 79] on div "Overview" at bounding box center [74, 76] width 82 height 12
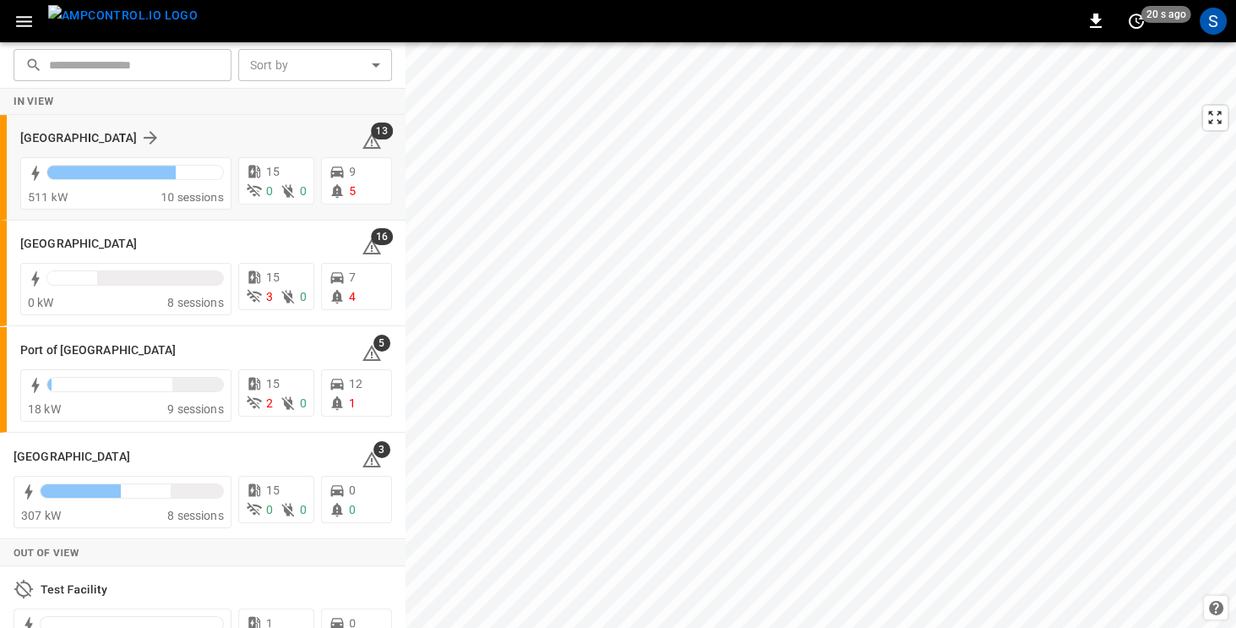
click at [201, 134] on div "Frankfurt Depot" at bounding box center [180, 138] width 321 height 20
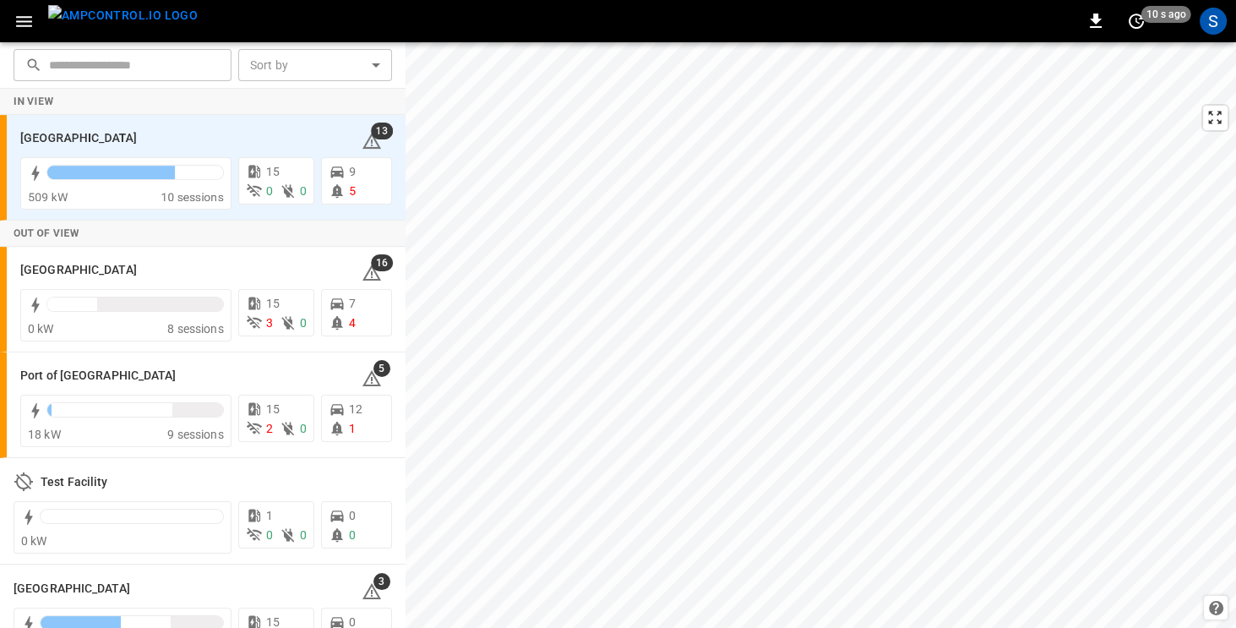
click at [30, 21] on icon "button" at bounding box center [24, 21] width 16 height 11
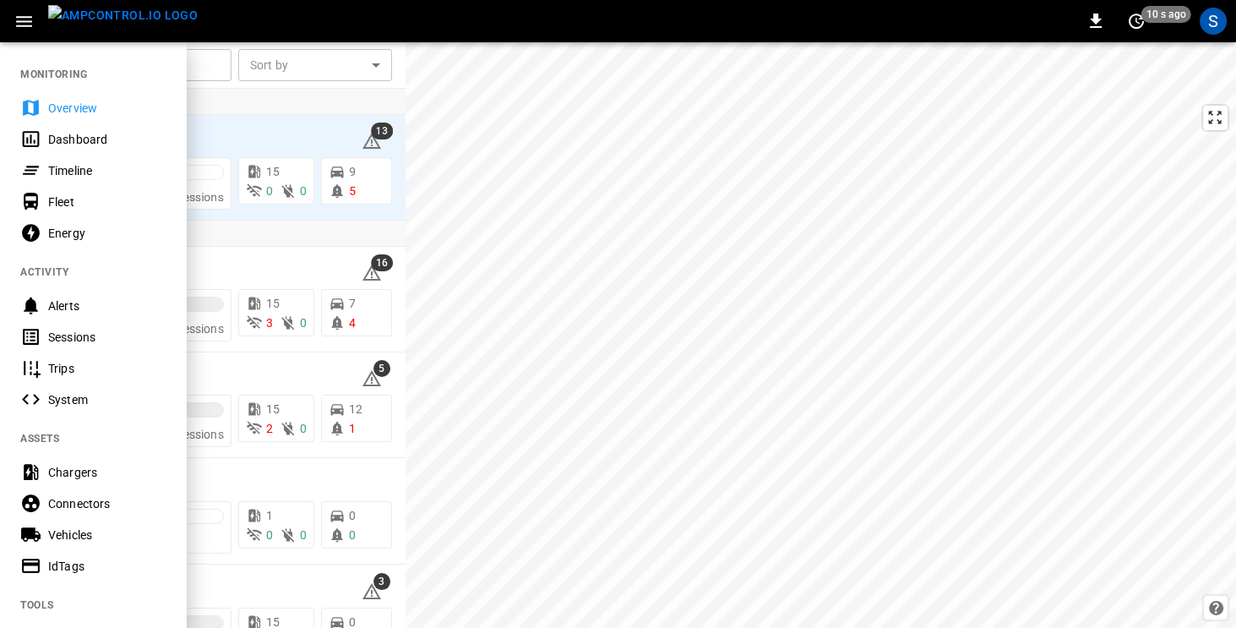
click at [44, 101] on div "Overview" at bounding box center [93, 107] width 186 height 31
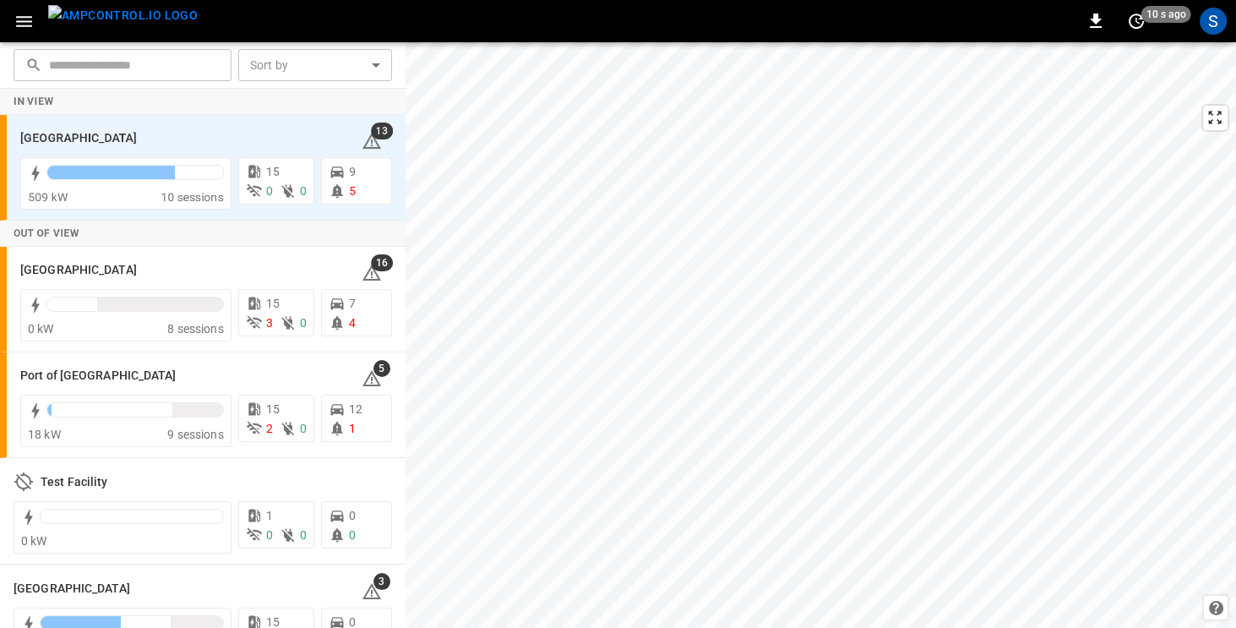
click at [27, 19] on icon "button" at bounding box center [24, 21] width 21 height 21
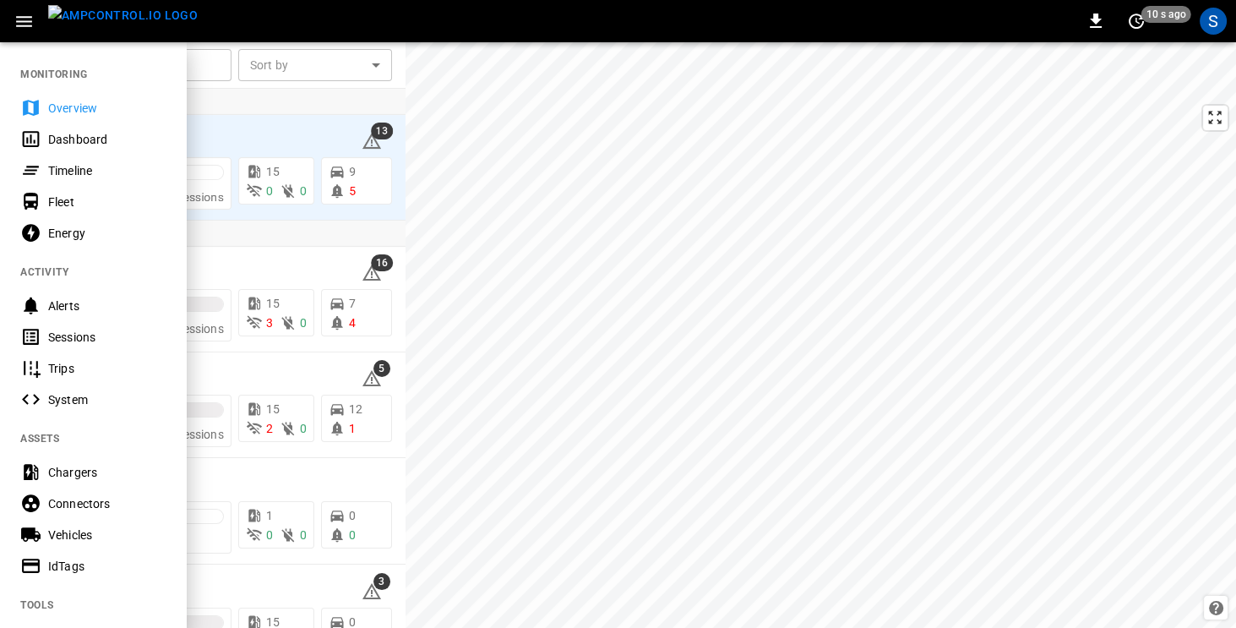
click at [51, 139] on div "Dashboard" at bounding box center [106, 139] width 117 height 17
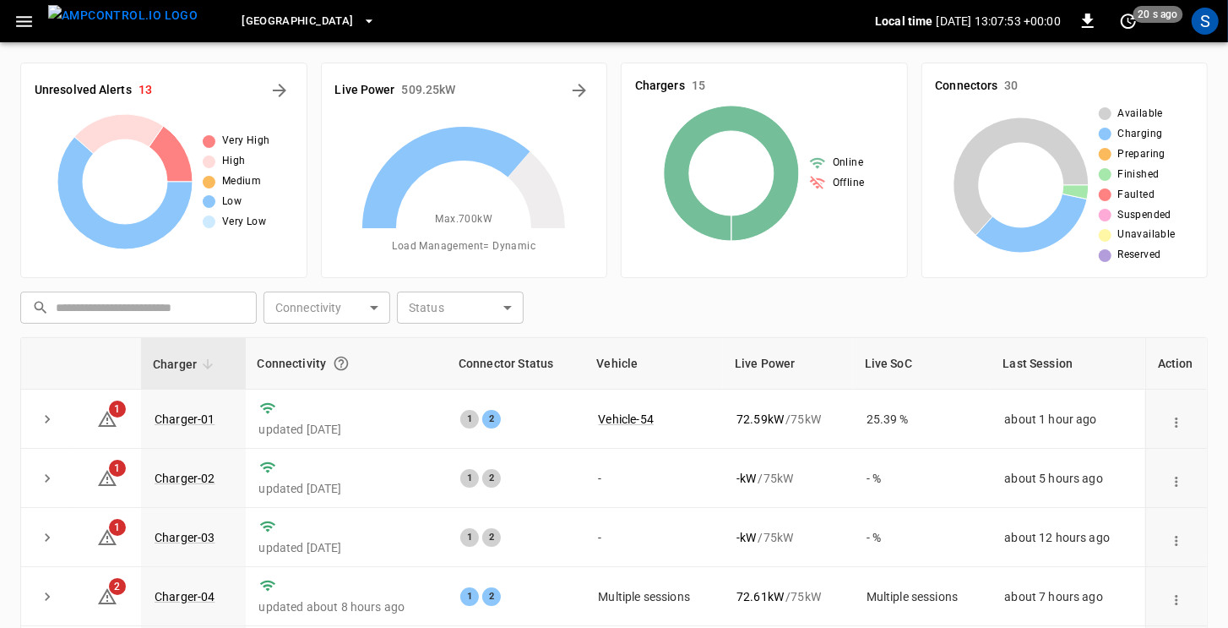
click at [361, 19] on icon "button" at bounding box center [369, 21] width 17 height 17
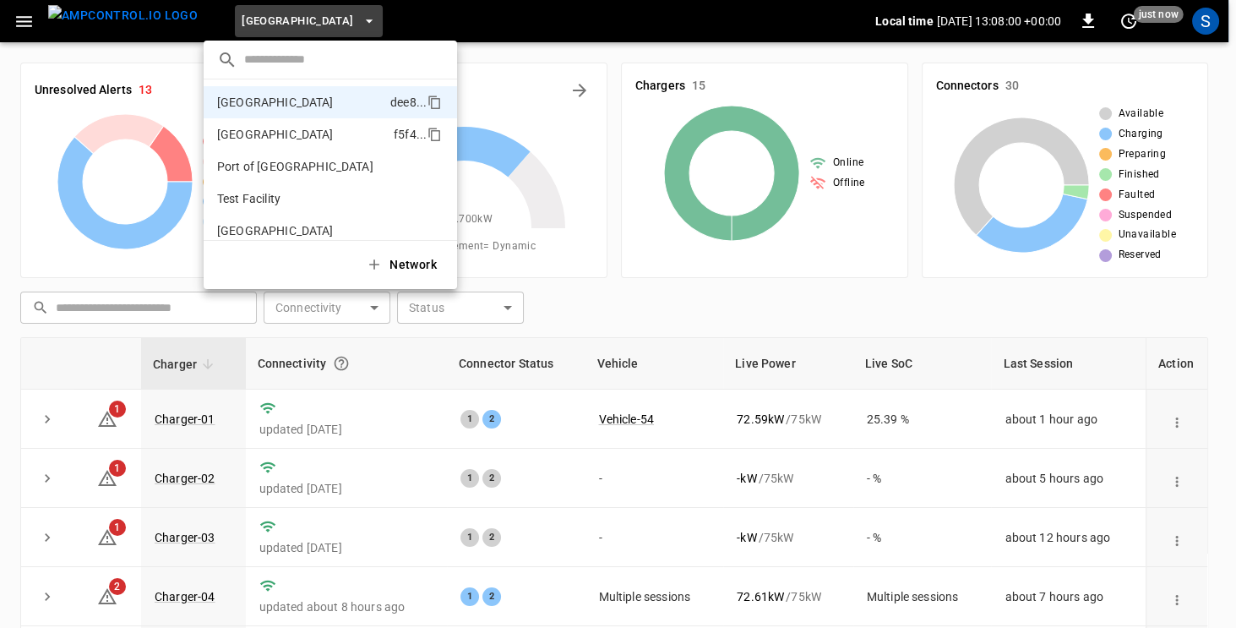
click at [278, 133] on p "Port of Barcelona" at bounding box center [275, 134] width 117 height 17
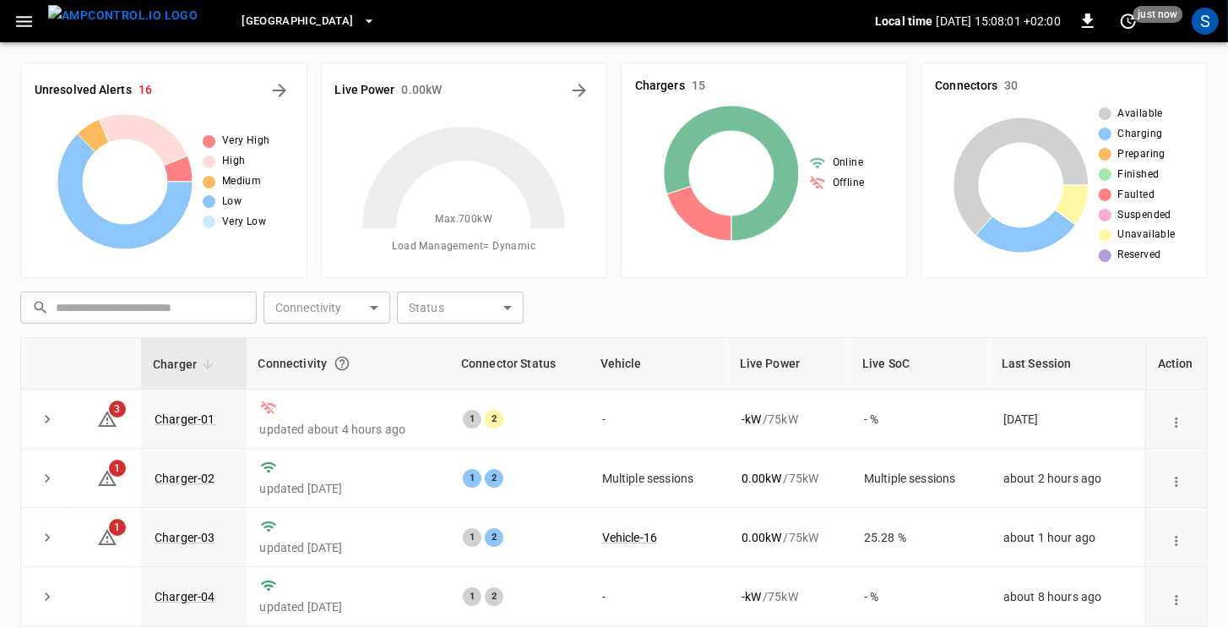
click at [365, 19] on icon "button" at bounding box center [368, 20] width 7 height 3
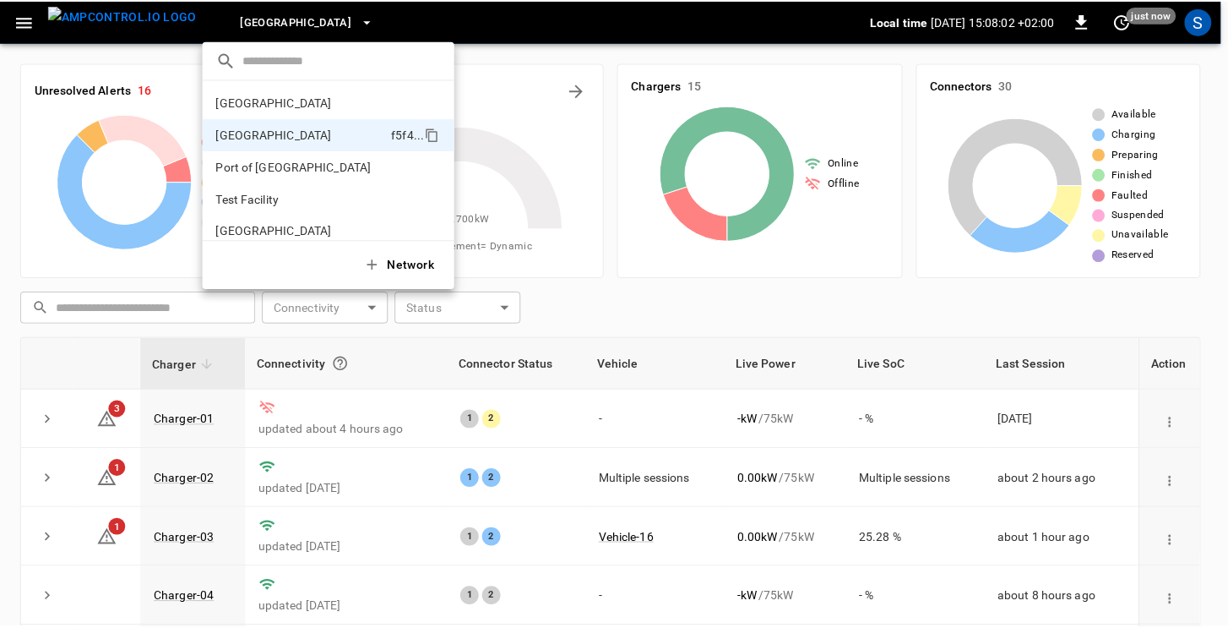
scroll to position [14, 0]
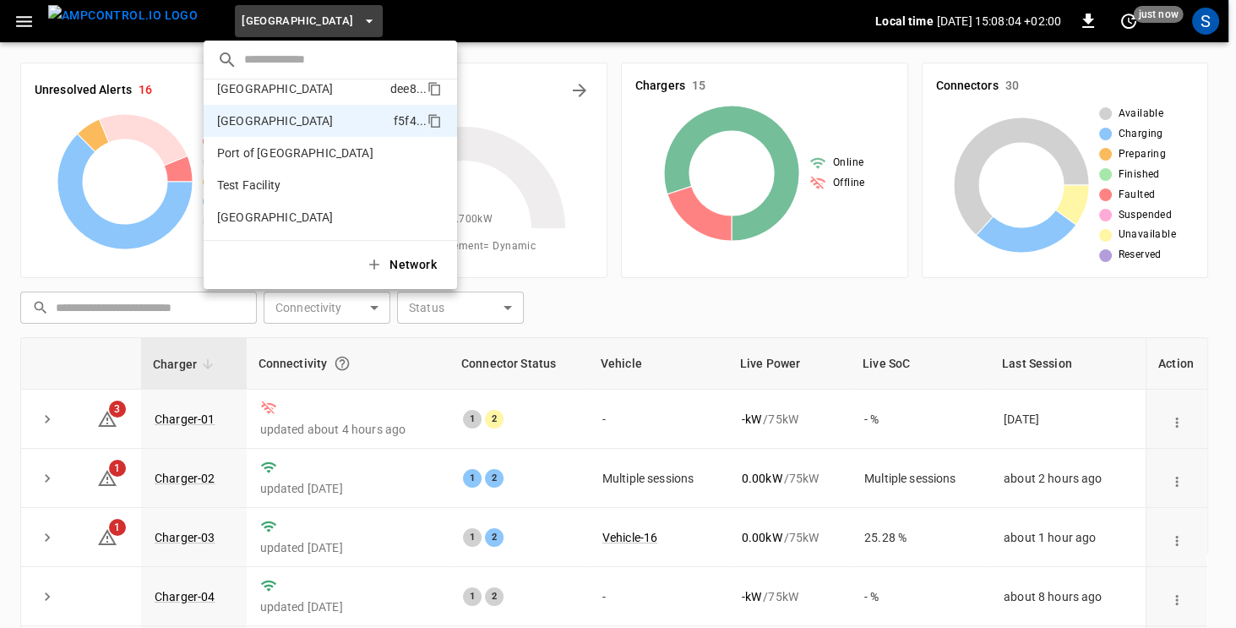
click at [253, 88] on p "Frankfurt Depot" at bounding box center [275, 88] width 117 height 17
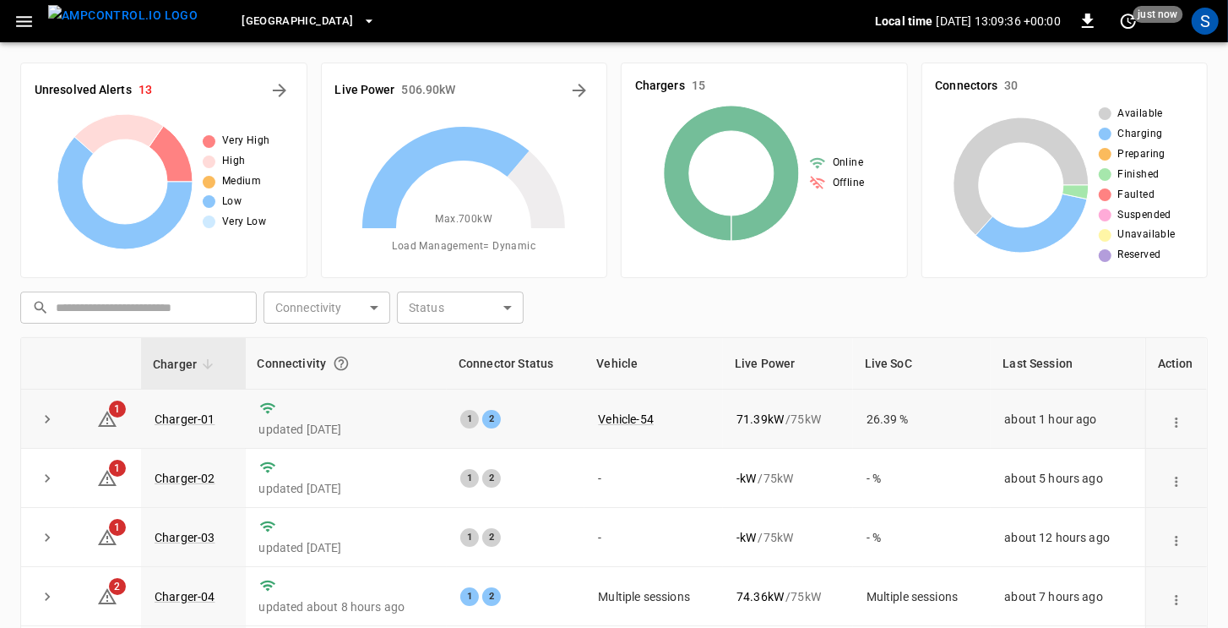
click at [42, 418] on icon "expand row" at bounding box center [47, 418] width 17 height 17
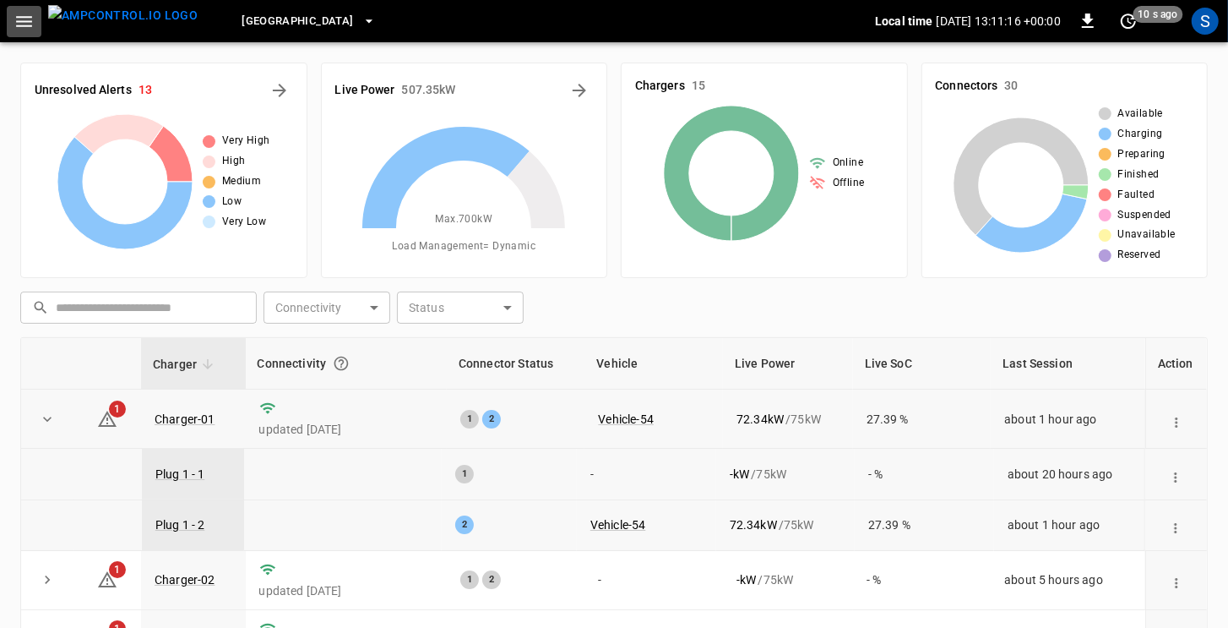
click at [28, 26] on icon "button" at bounding box center [24, 21] width 21 height 21
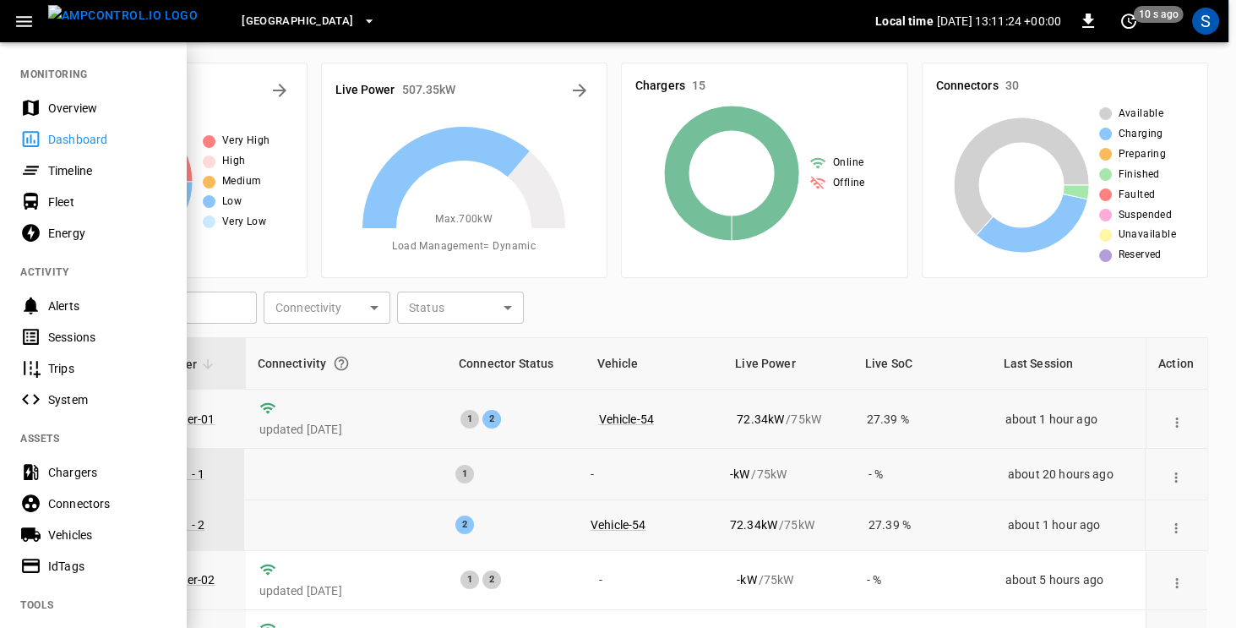
click at [46, 235] on div "Energy" at bounding box center [93, 232] width 186 height 31
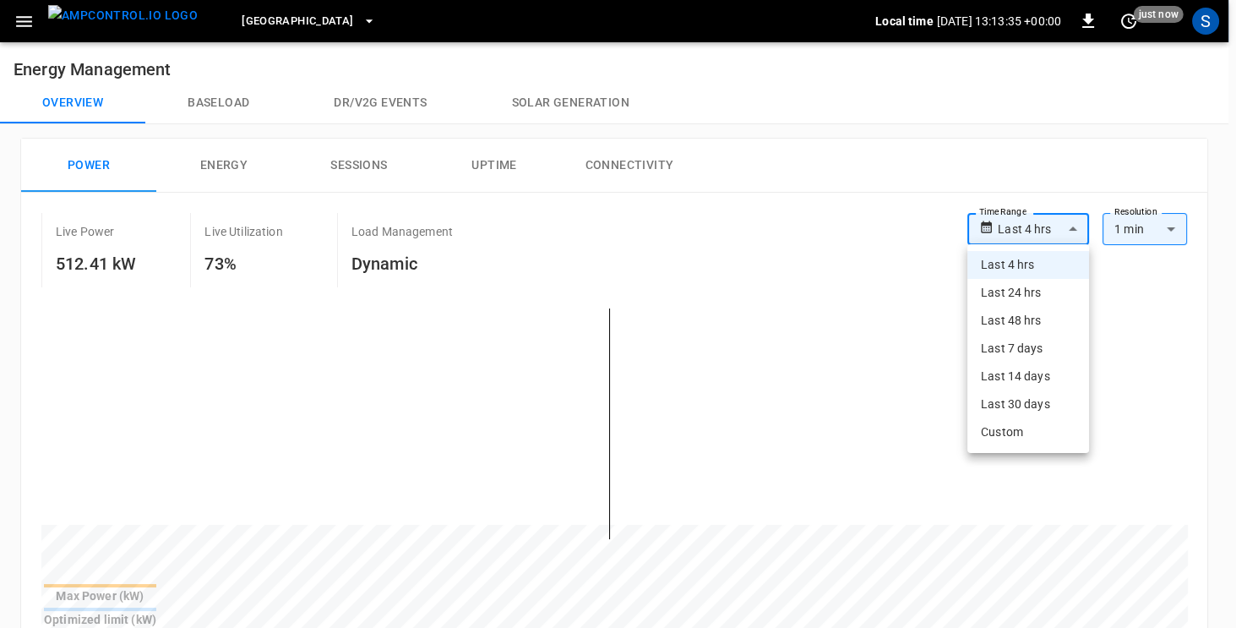
click at [1025, 293] on li "Last 24 hrs" at bounding box center [1028, 293] width 122 height 28
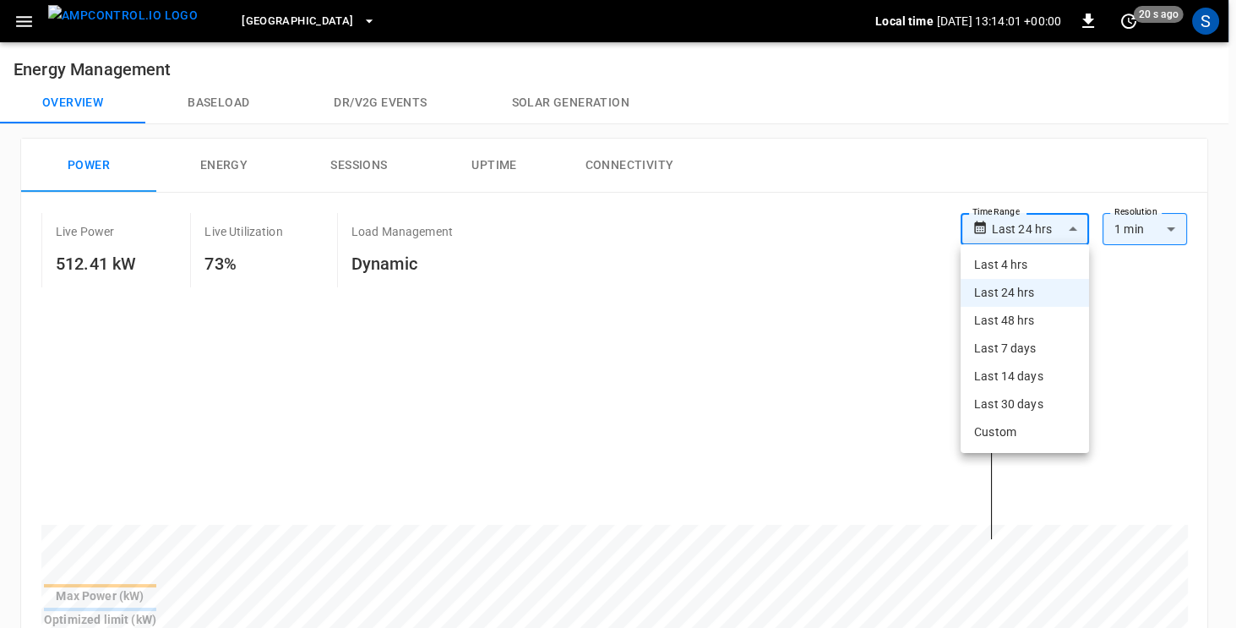
click at [1025, 258] on li "Last 4 hrs" at bounding box center [1024, 265] width 128 height 28
type input "**********"
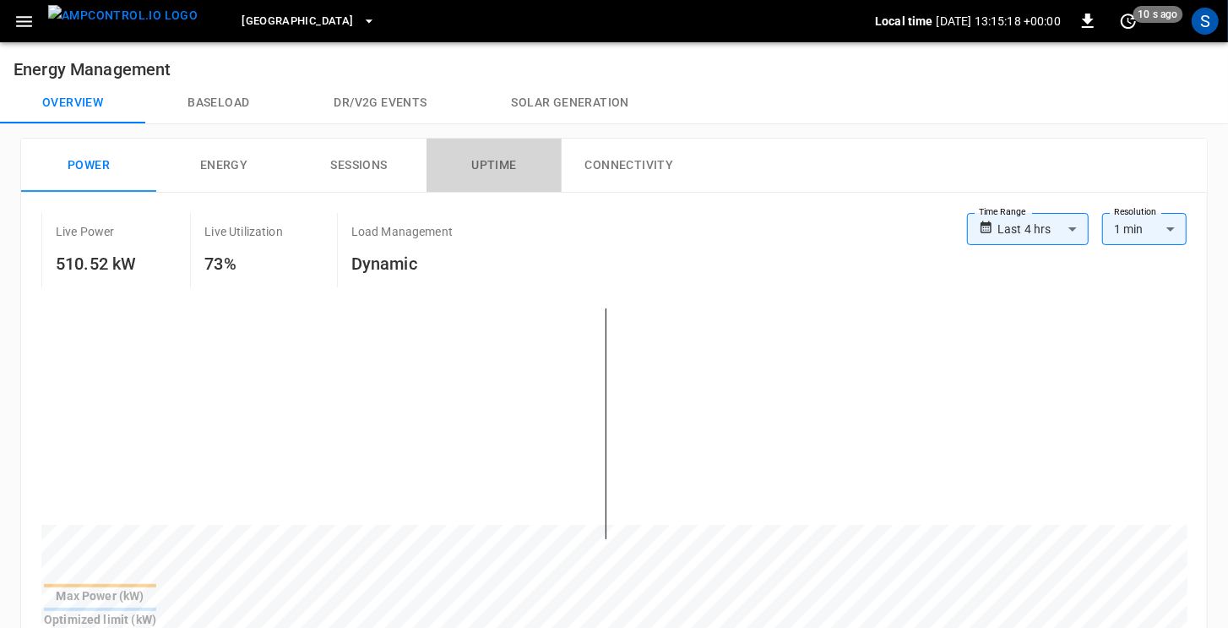
click at [501, 166] on button "Uptime" at bounding box center [494, 166] width 135 height 54
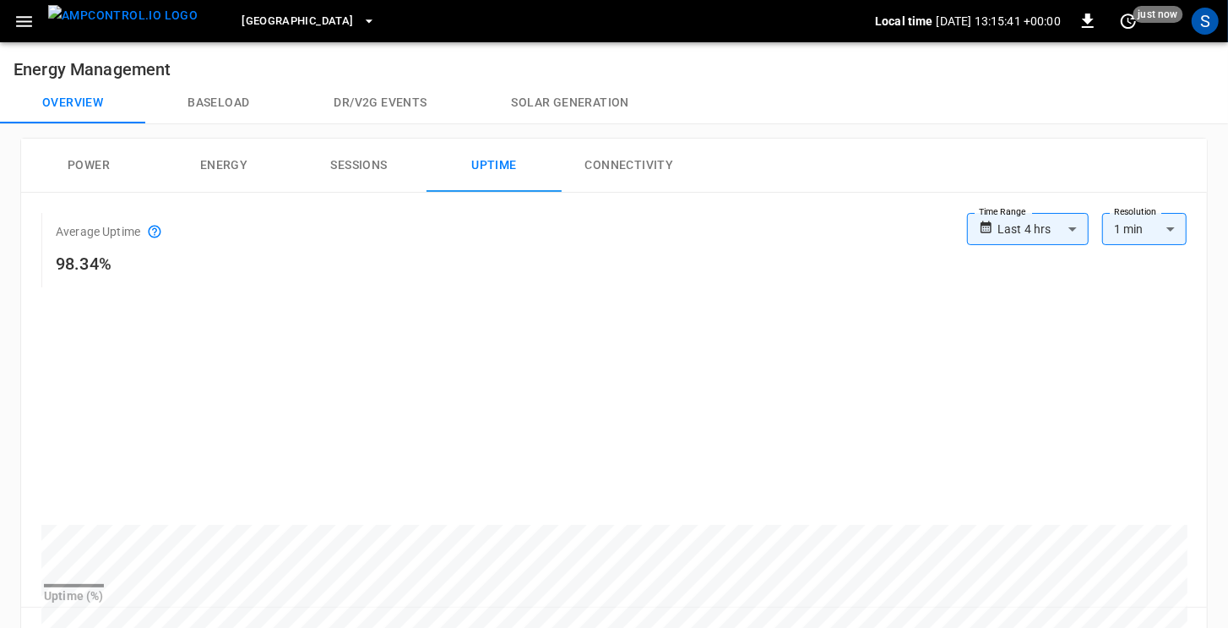
click at [601, 166] on button "Connectivity" at bounding box center [629, 166] width 135 height 54
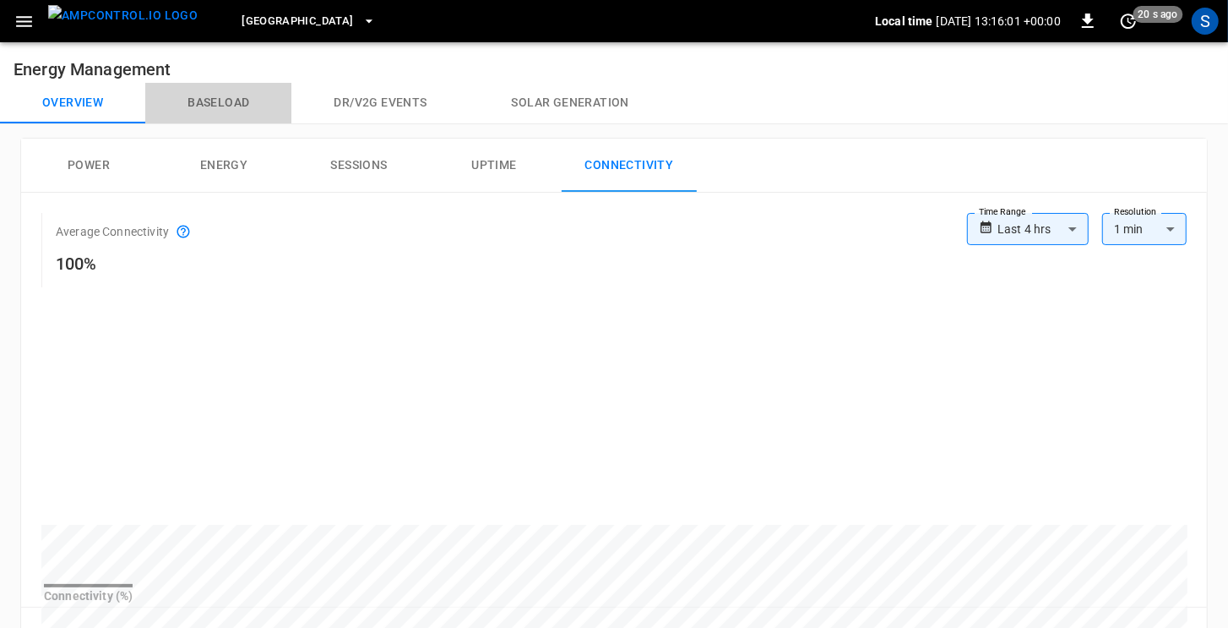
click at [233, 103] on button "Baseload" at bounding box center [218, 103] width 146 height 41
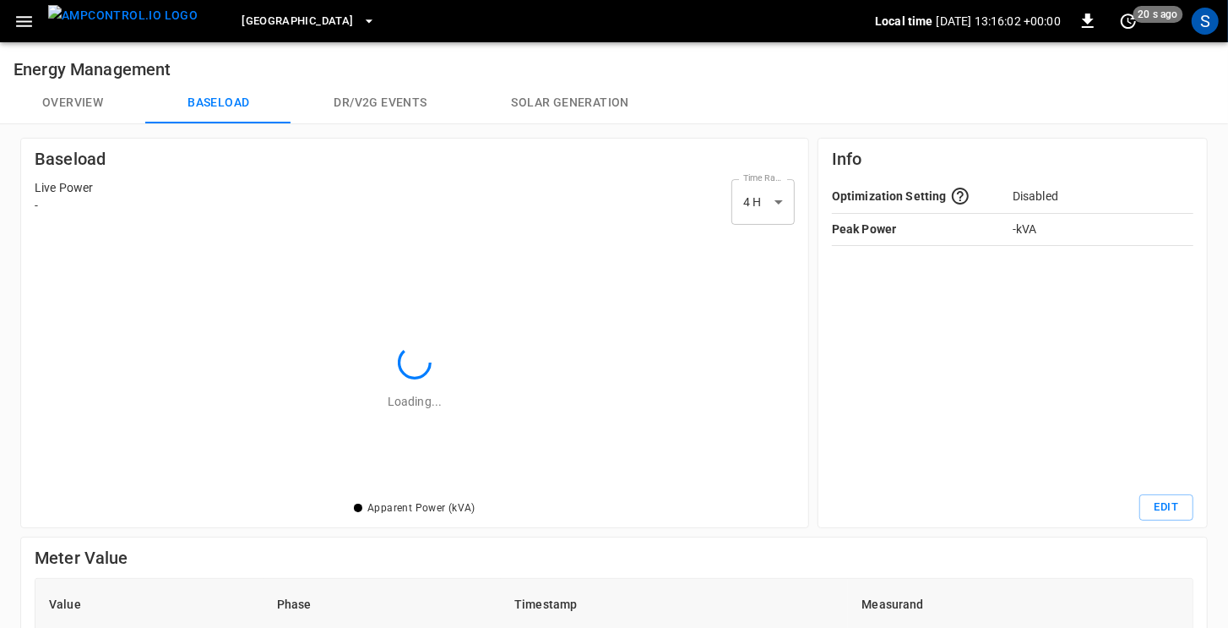
scroll to position [258, 753]
click at [399, 101] on button "Dr/V2G events" at bounding box center [379, 103] width 177 height 41
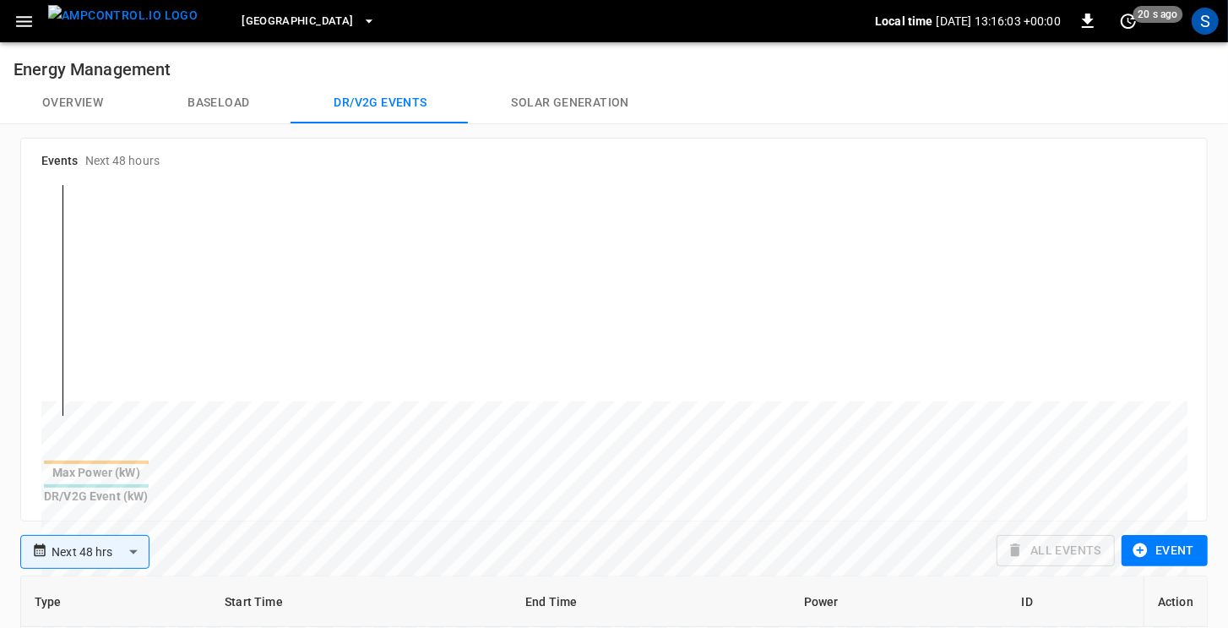
click at [558, 104] on button "Solar generation" at bounding box center [571, 103] width 202 height 41
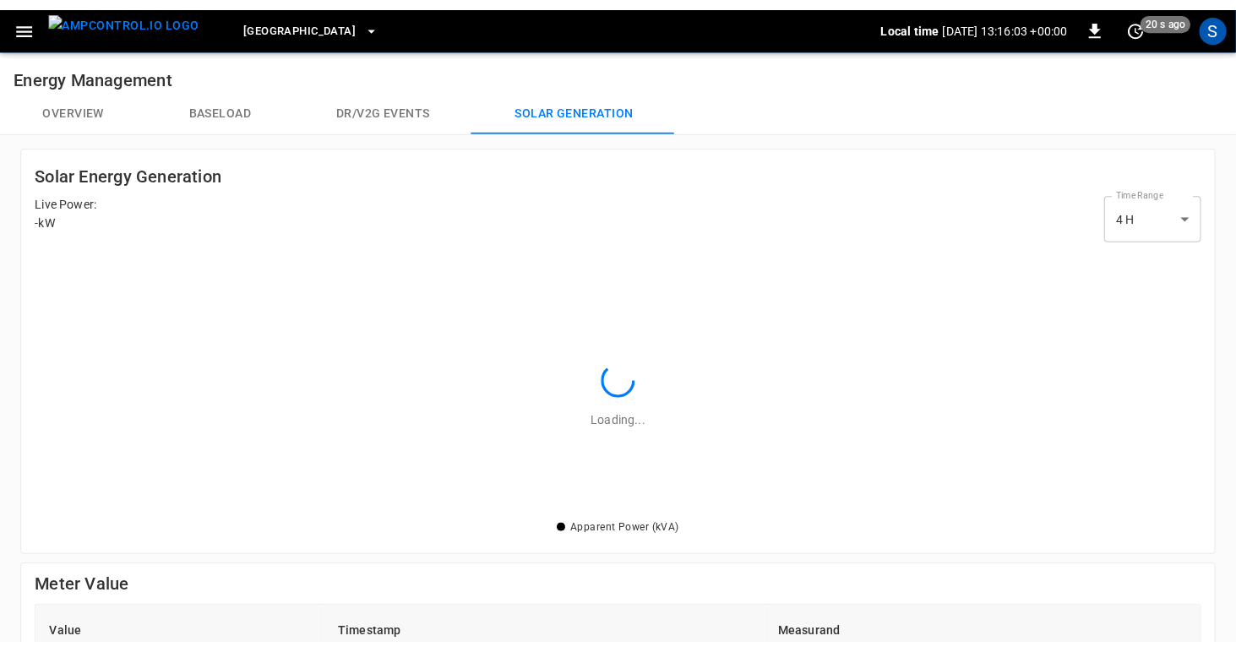
scroll to position [258, 1152]
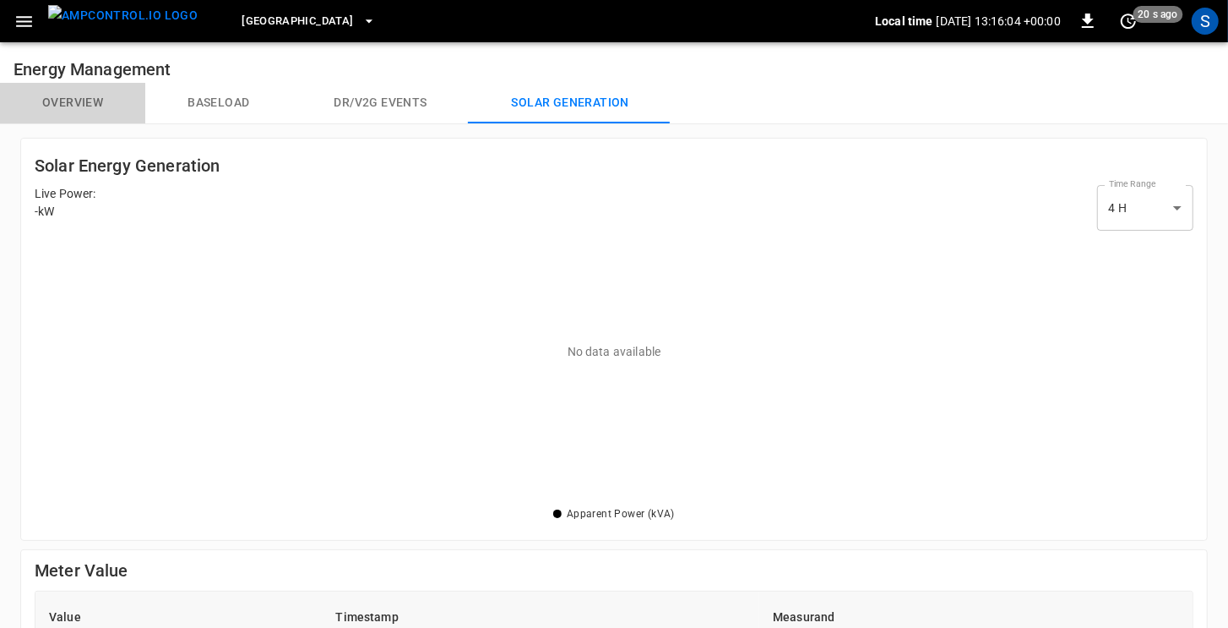
click at [68, 99] on button "Overview" at bounding box center [72, 103] width 145 height 41
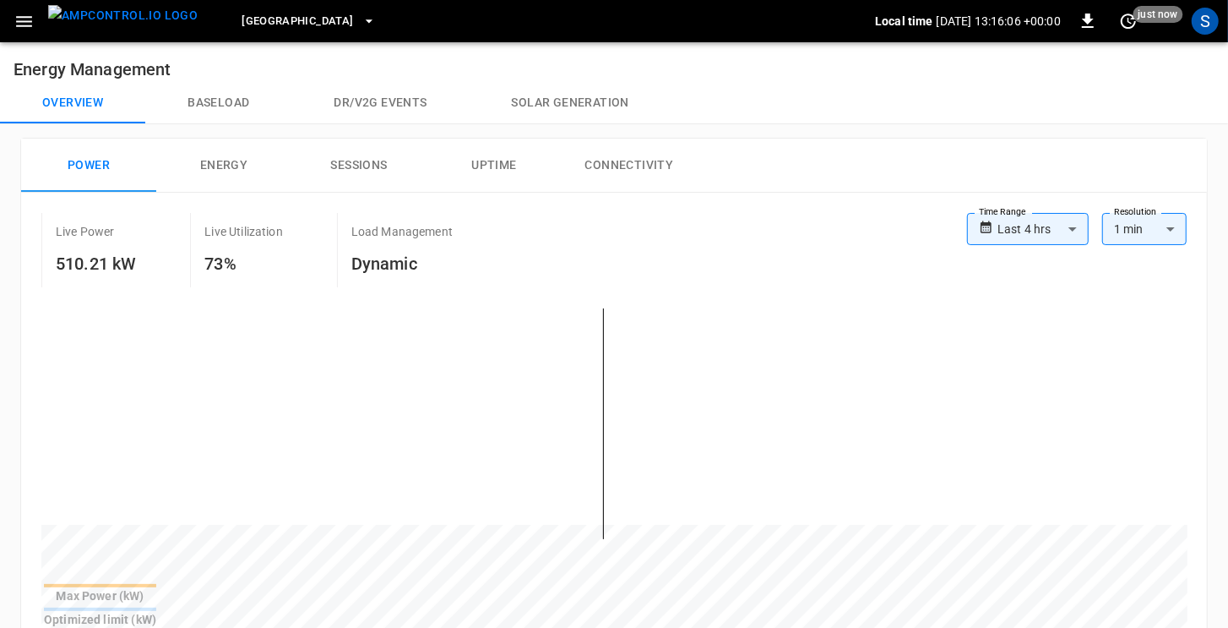
click at [499, 166] on button "Uptime" at bounding box center [494, 166] width 135 height 54
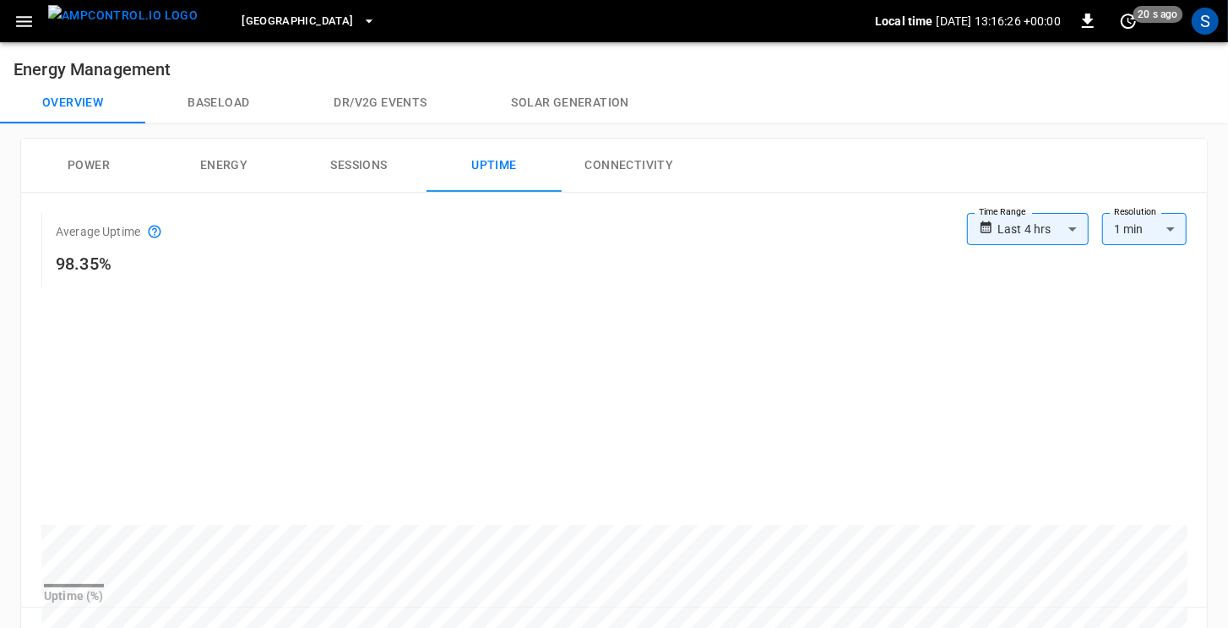
click at [23, 22] on icon "button" at bounding box center [24, 21] width 21 height 21
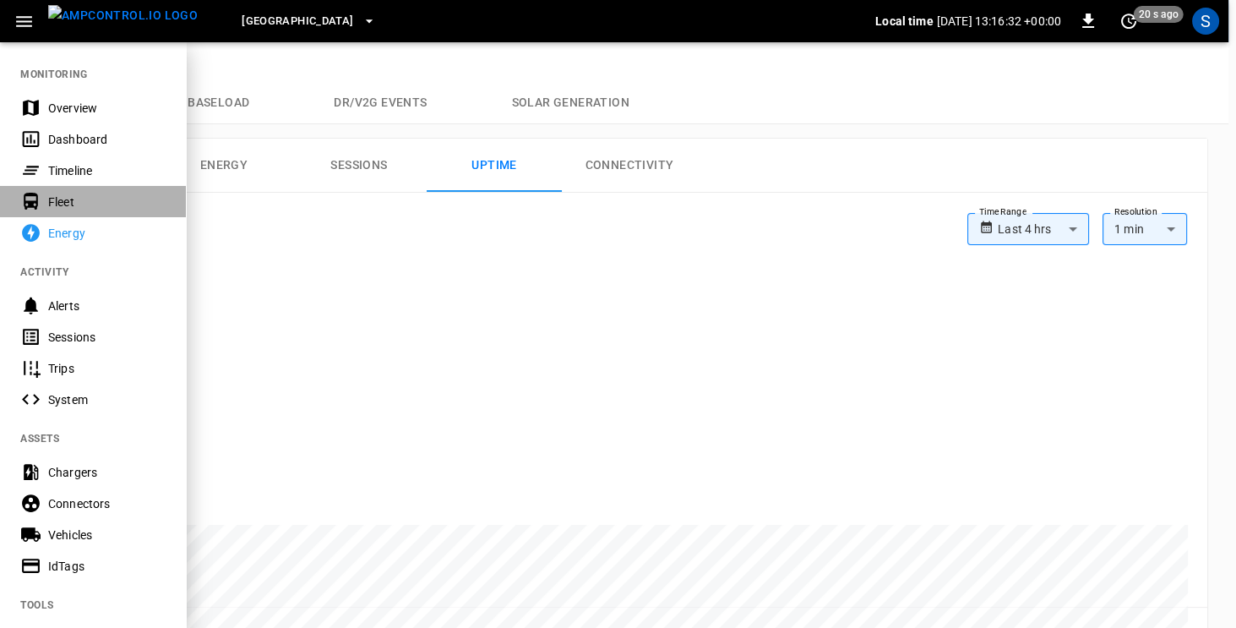
click at [56, 206] on div "Fleet" at bounding box center [106, 201] width 117 height 17
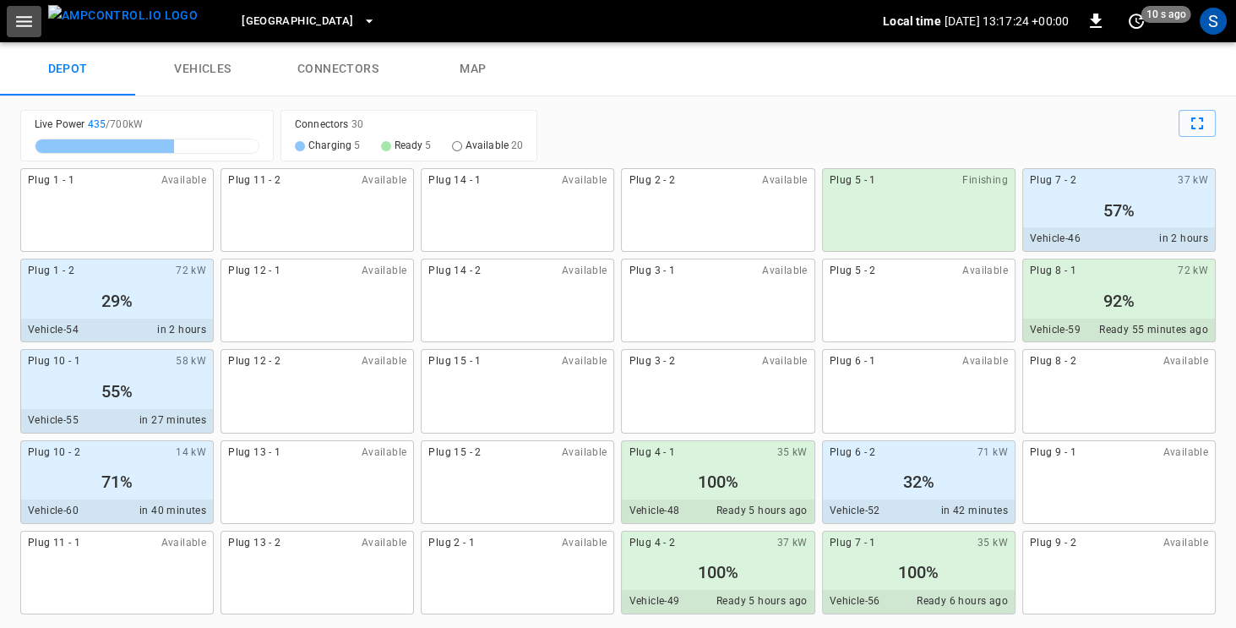
click at [27, 20] on icon "button" at bounding box center [24, 21] width 16 height 11
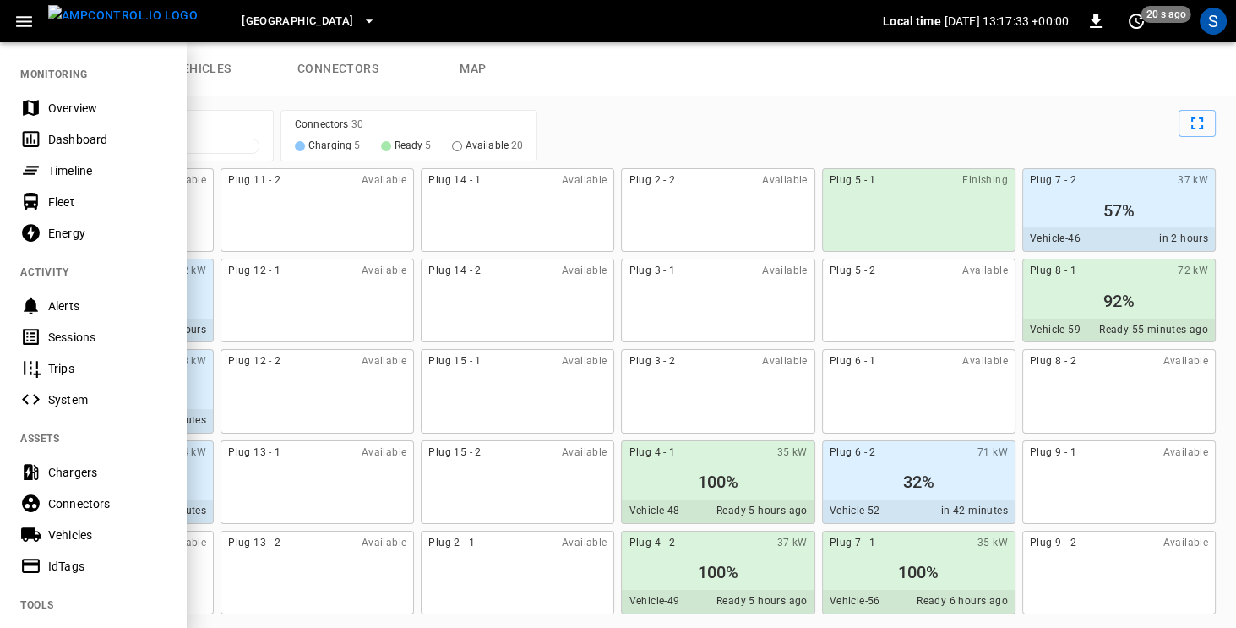
click at [28, 19] on icon "button" at bounding box center [24, 21] width 21 height 21
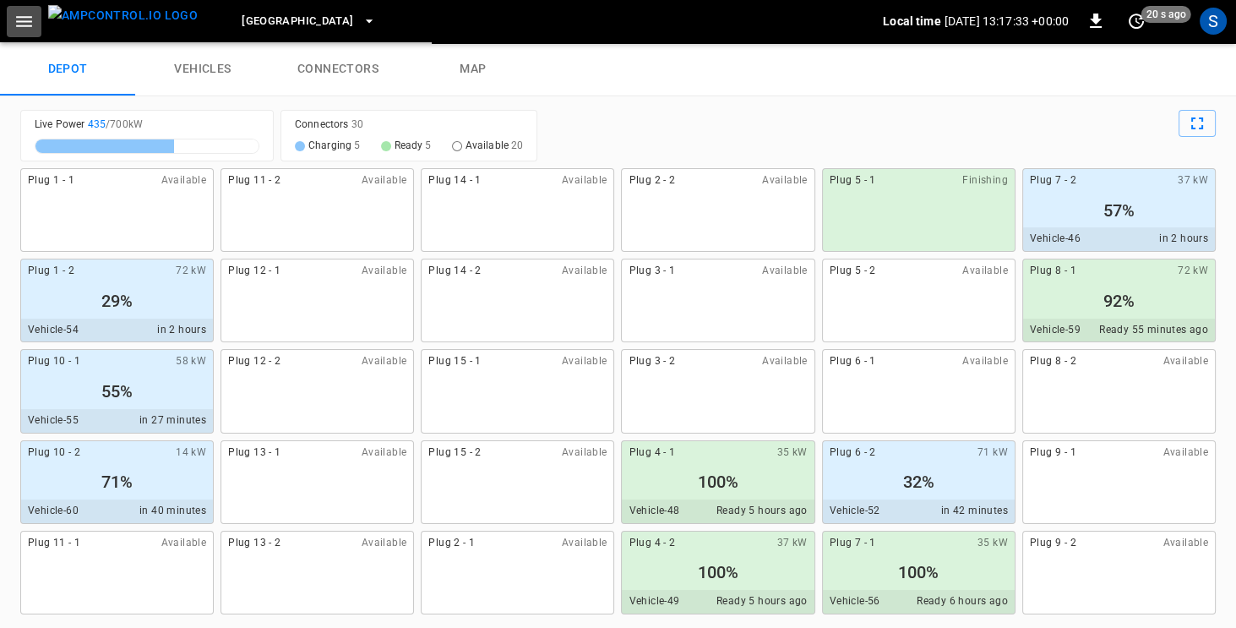
click at [28, 19] on icon "button" at bounding box center [24, 21] width 21 height 21
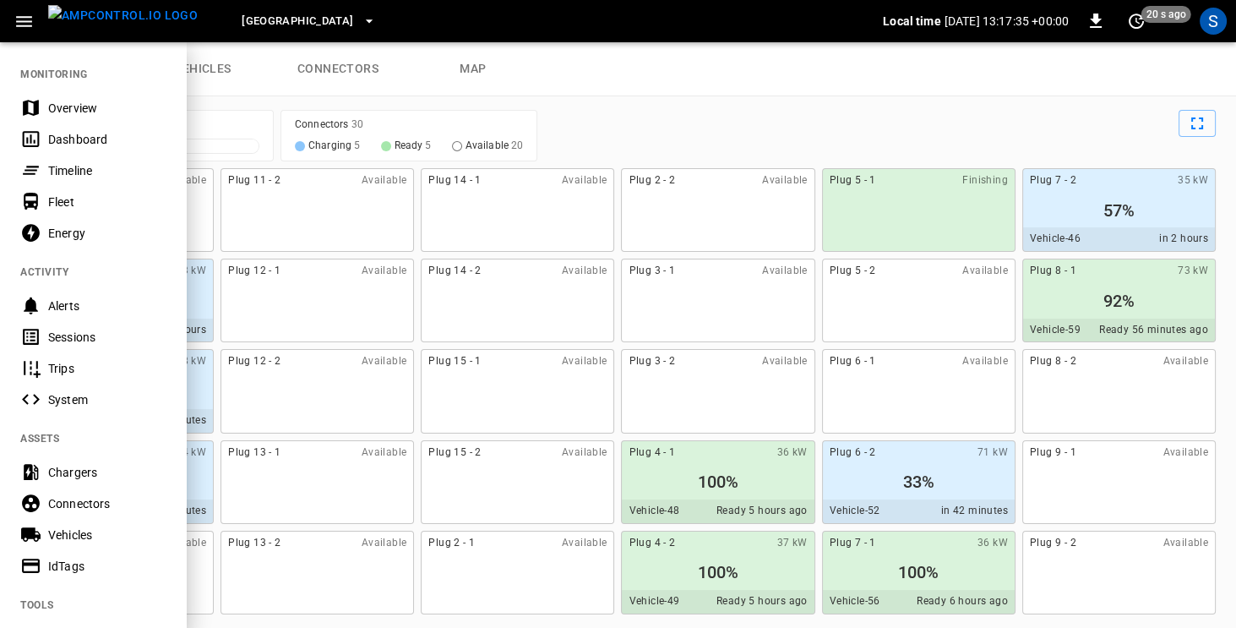
click at [49, 102] on div "Overview" at bounding box center [106, 108] width 117 height 17
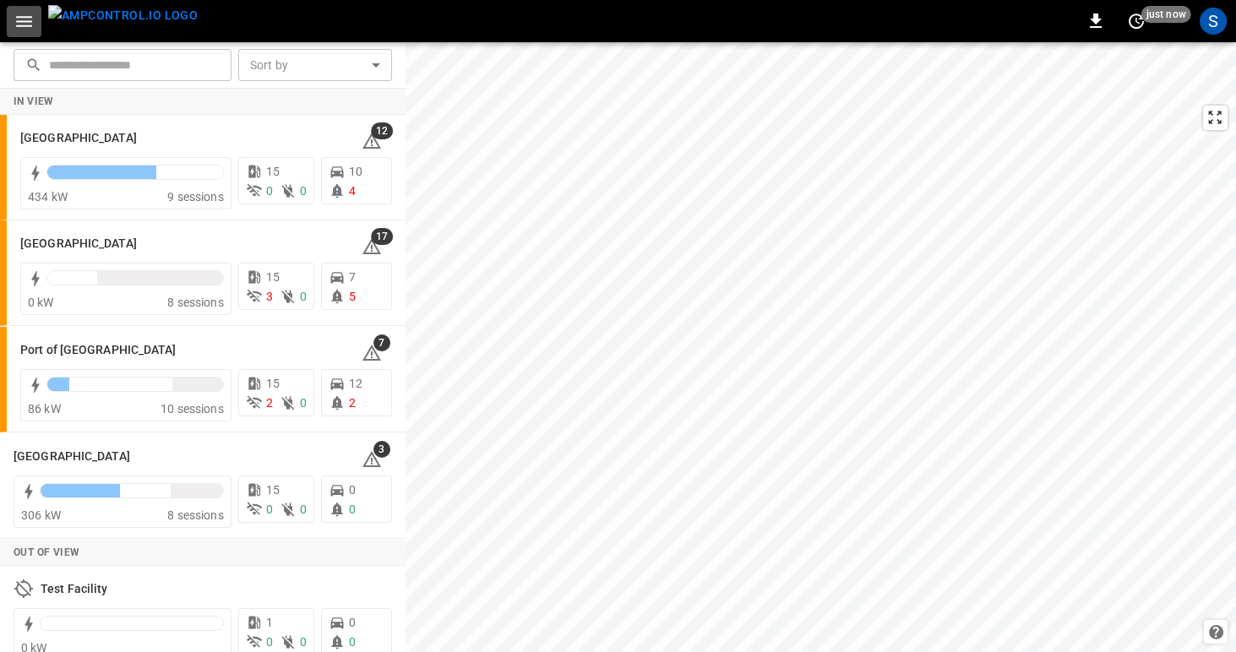
click at [29, 24] on icon "button" at bounding box center [24, 21] width 21 height 21
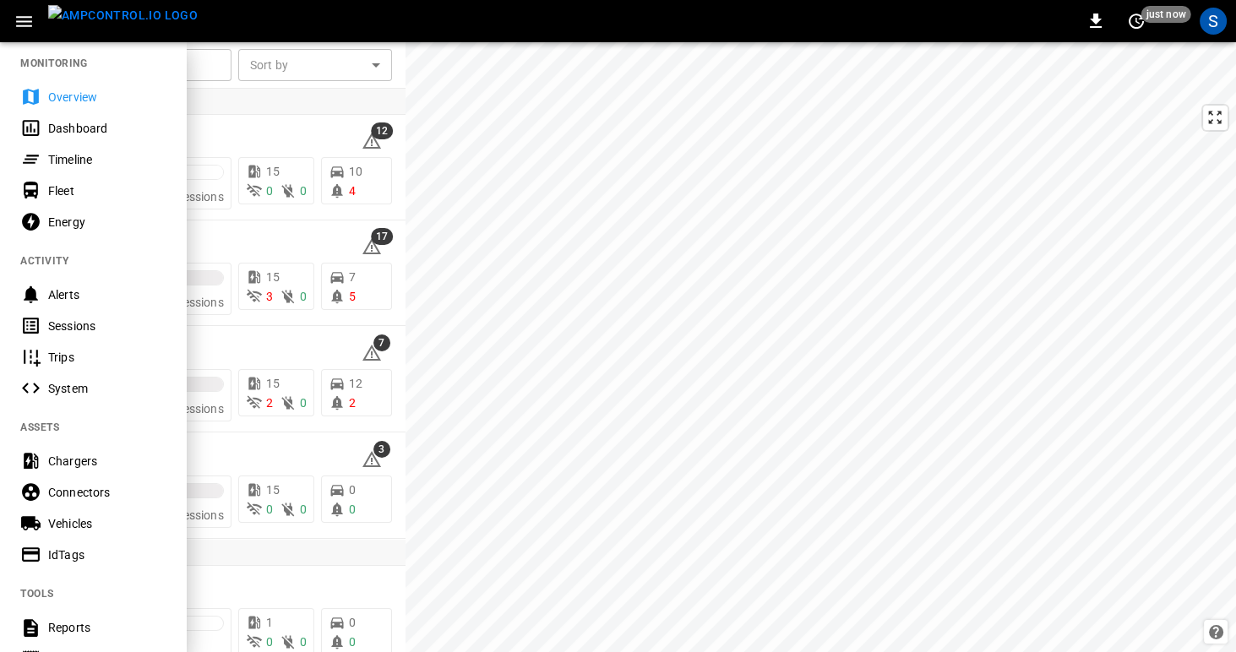
scroll to position [11, 0]
click at [65, 156] on div "Timeline" at bounding box center [106, 159] width 117 height 17
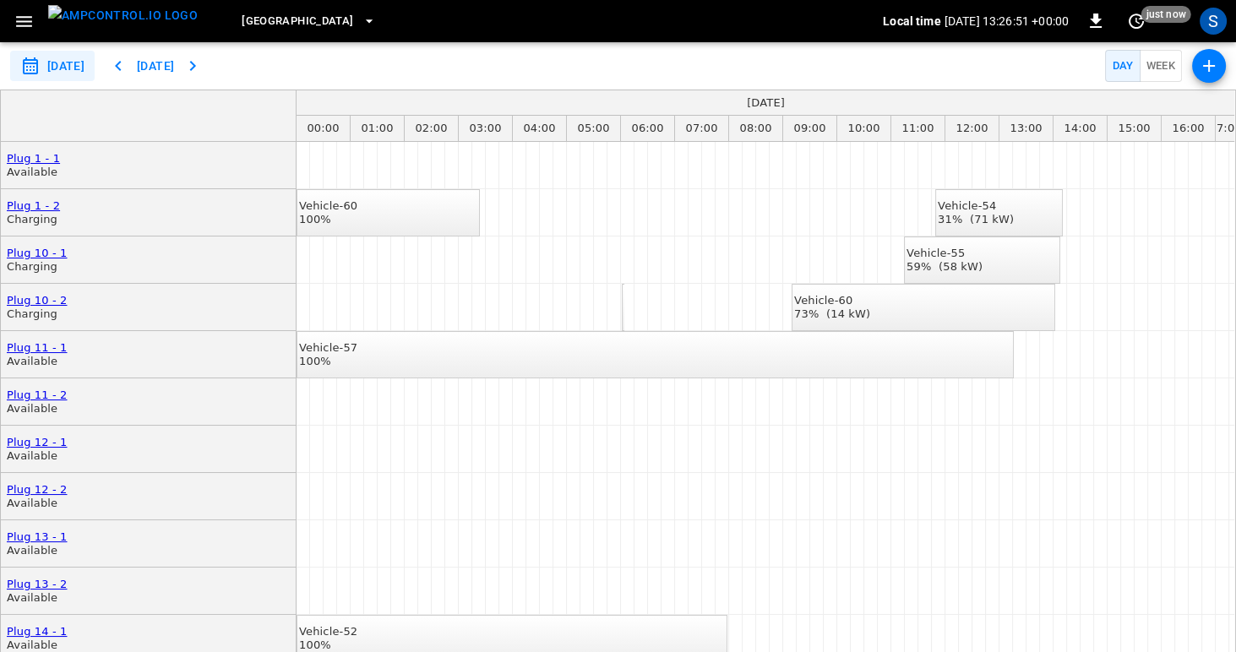
click at [21, 29] on icon "button" at bounding box center [24, 21] width 21 height 21
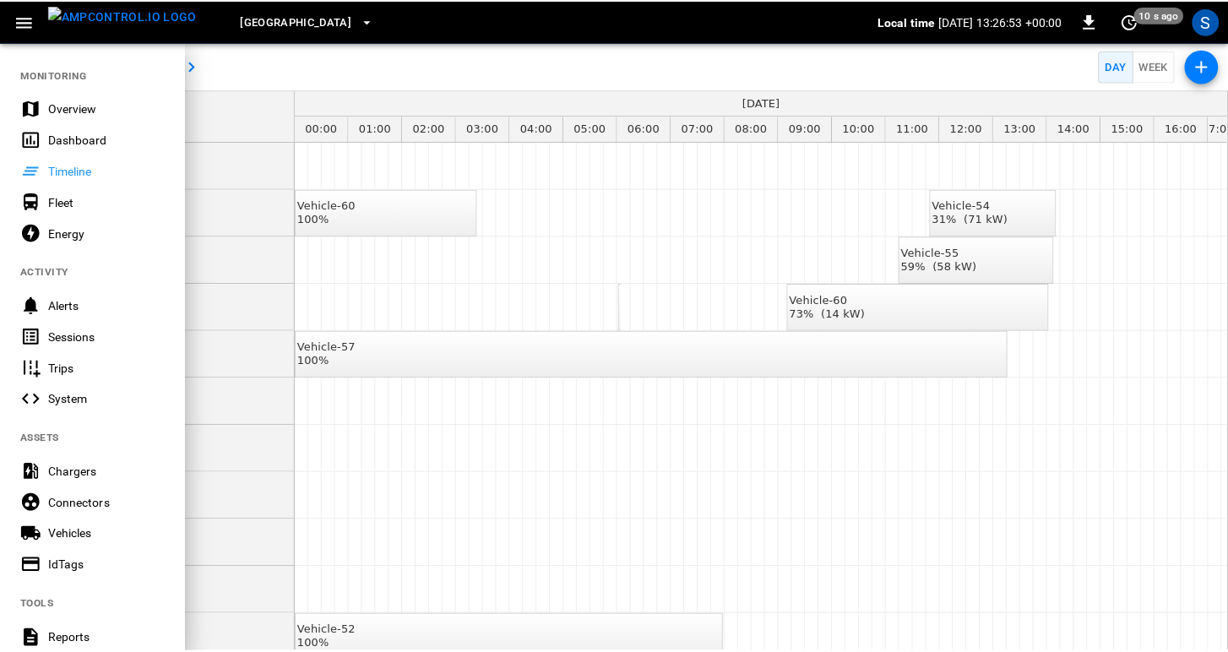
scroll to position [8, 0]
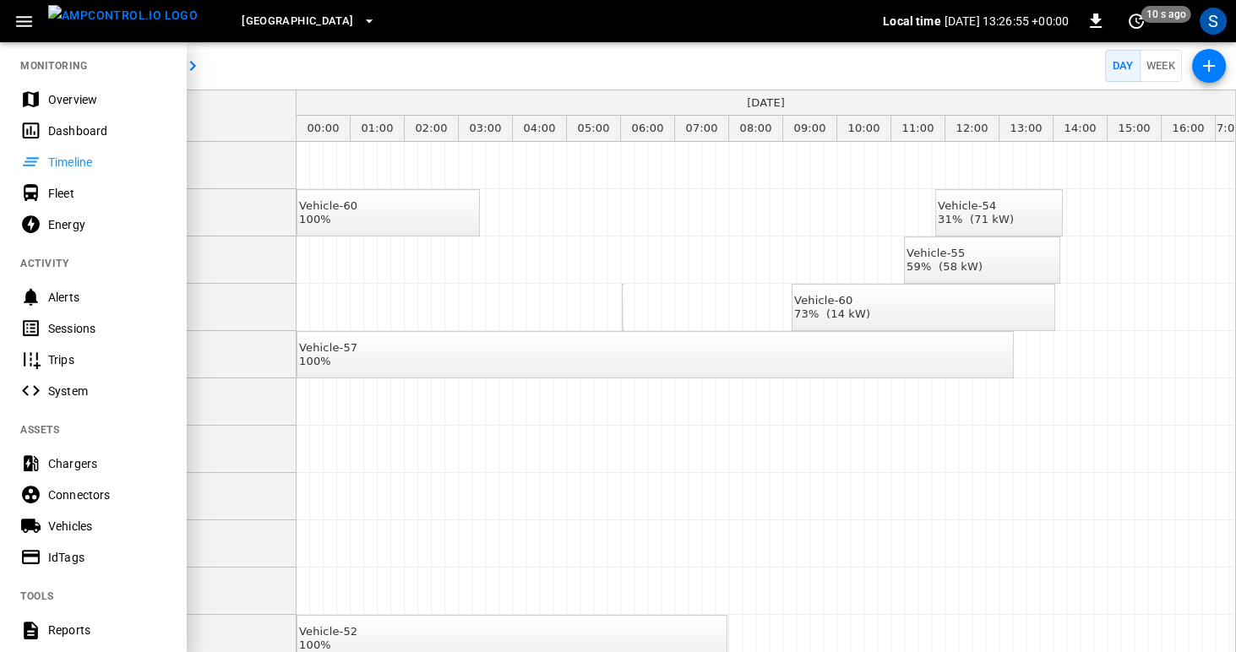
click at [68, 329] on div "Sessions" at bounding box center [106, 328] width 117 height 17
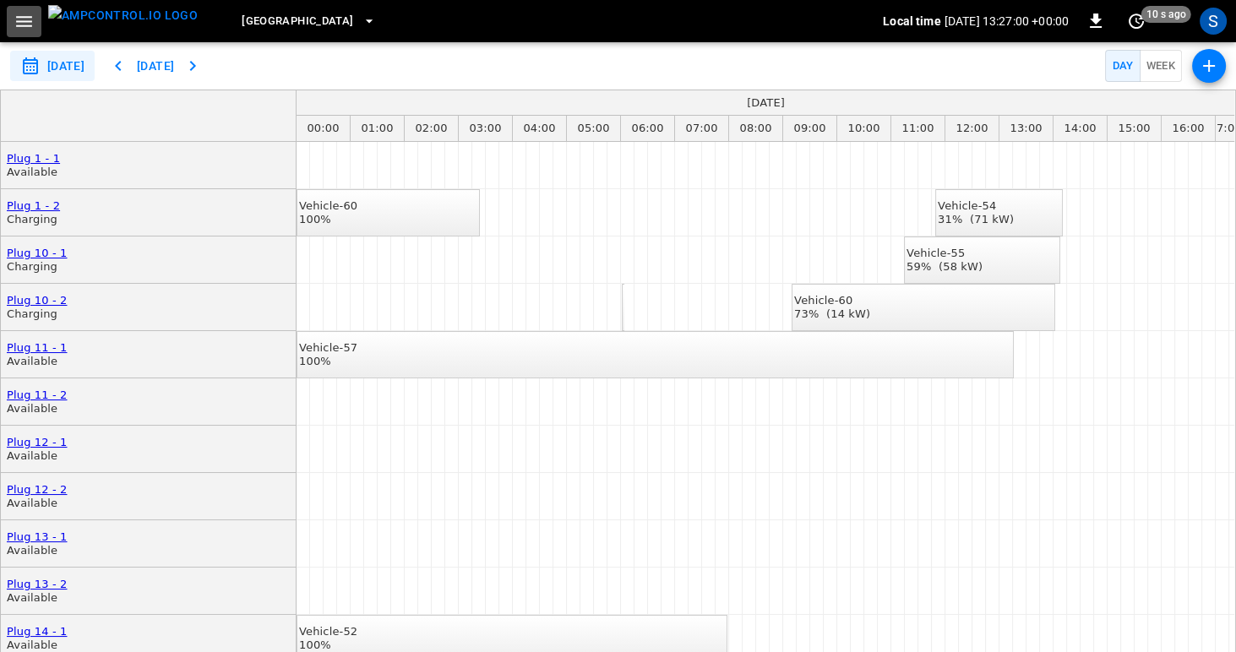
click at [20, 17] on icon "button" at bounding box center [24, 21] width 16 height 11
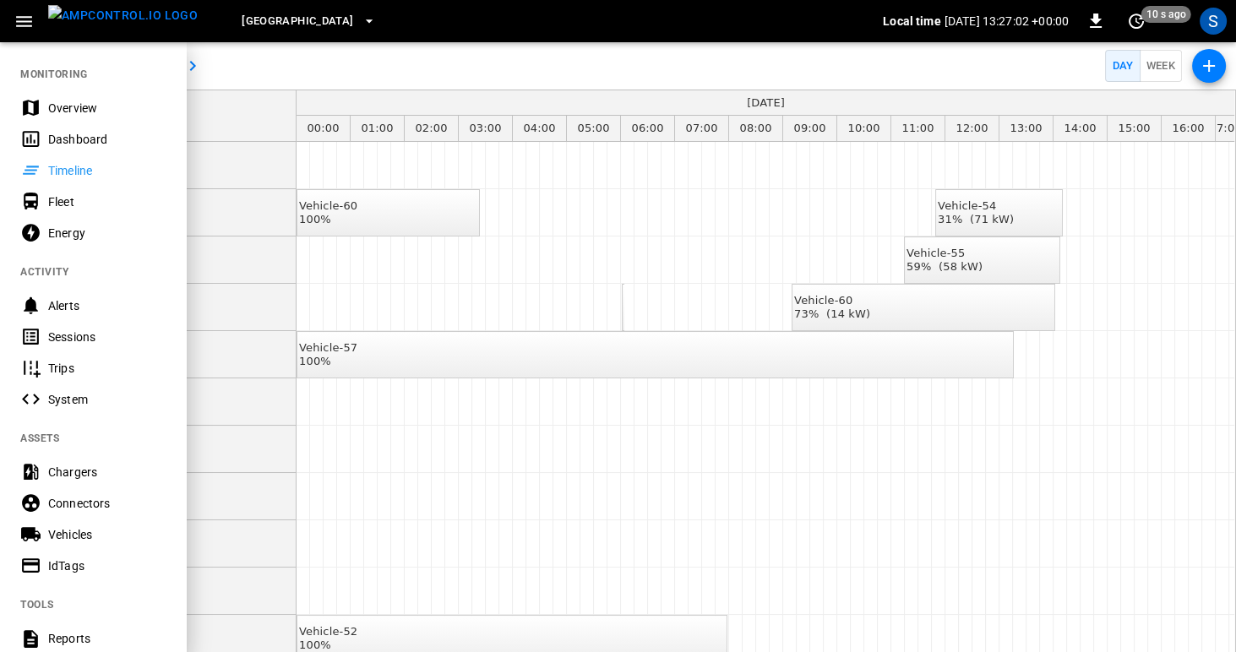
click at [64, 372] on div "Trips" at bounding box center [106, 368] width 117 height 17
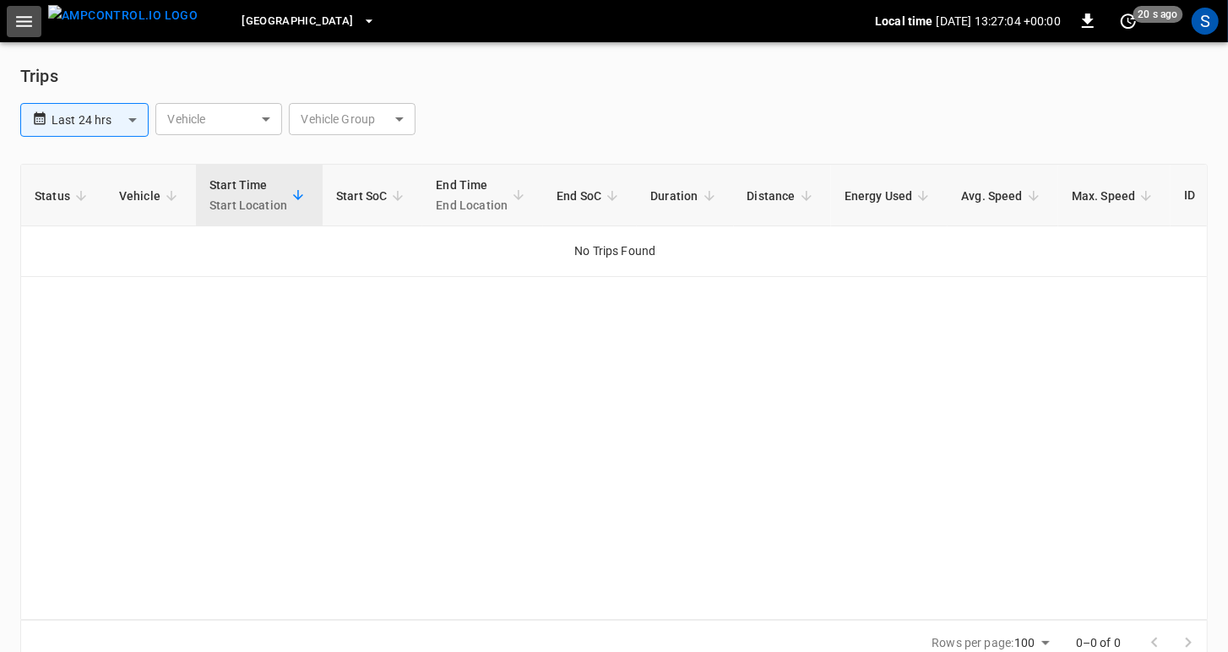
click at [22, 24] on icon "button" at bounding box center [24, 21] width 16 height 11
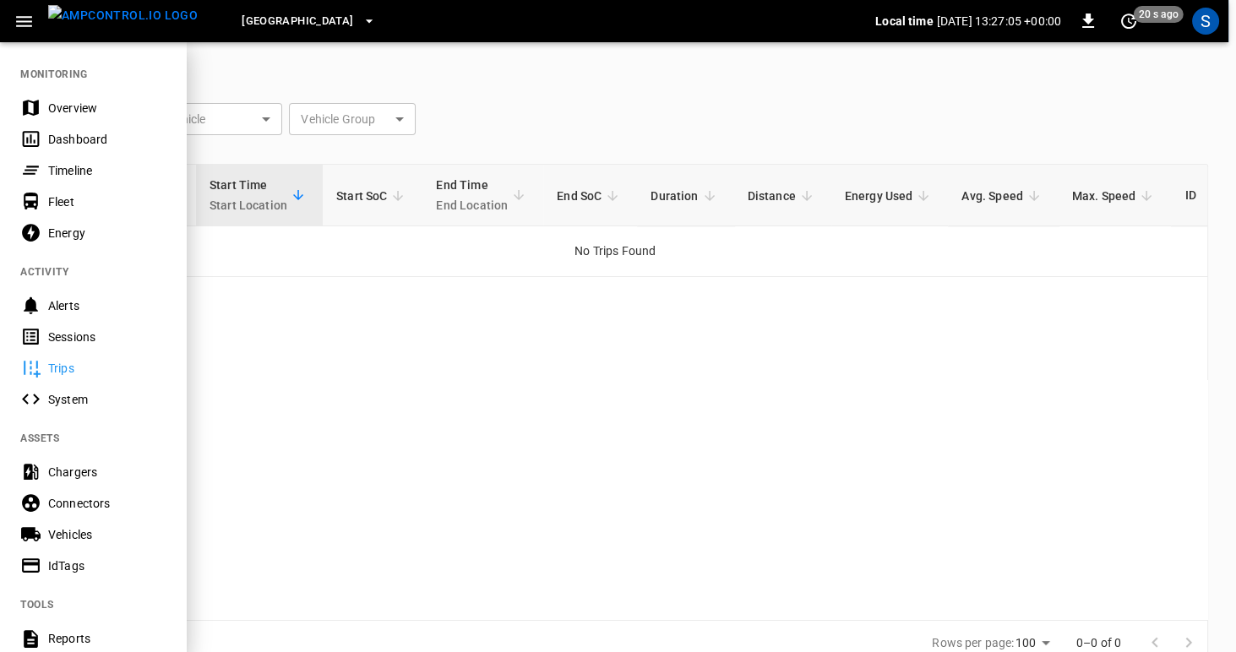
click at [75, 408] on div "System" at bounding box center [93, 398] width 186 height 31
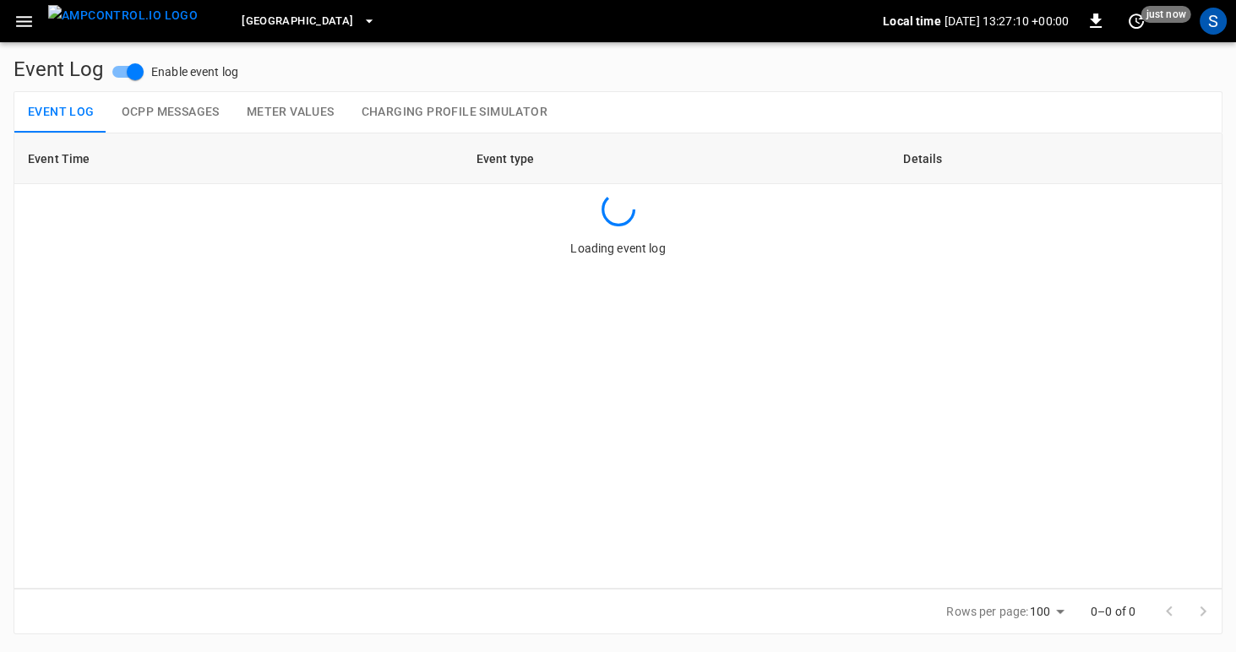
click at [19, 19] on icon "button" at bounding box center [24, 21] width 21 height 21
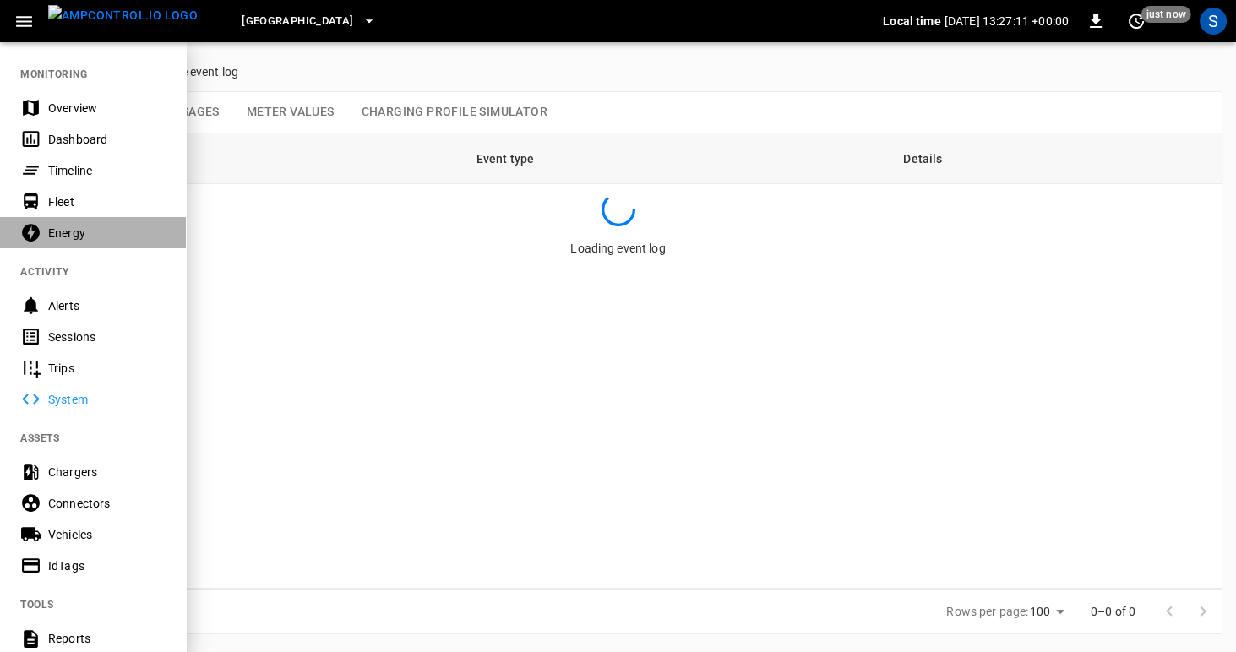
click at [58, 236] on div "Energy" at bounding box center [106, 233] width 117 height 17
